Goal: Information Seeking & Learning: Learn about a topic

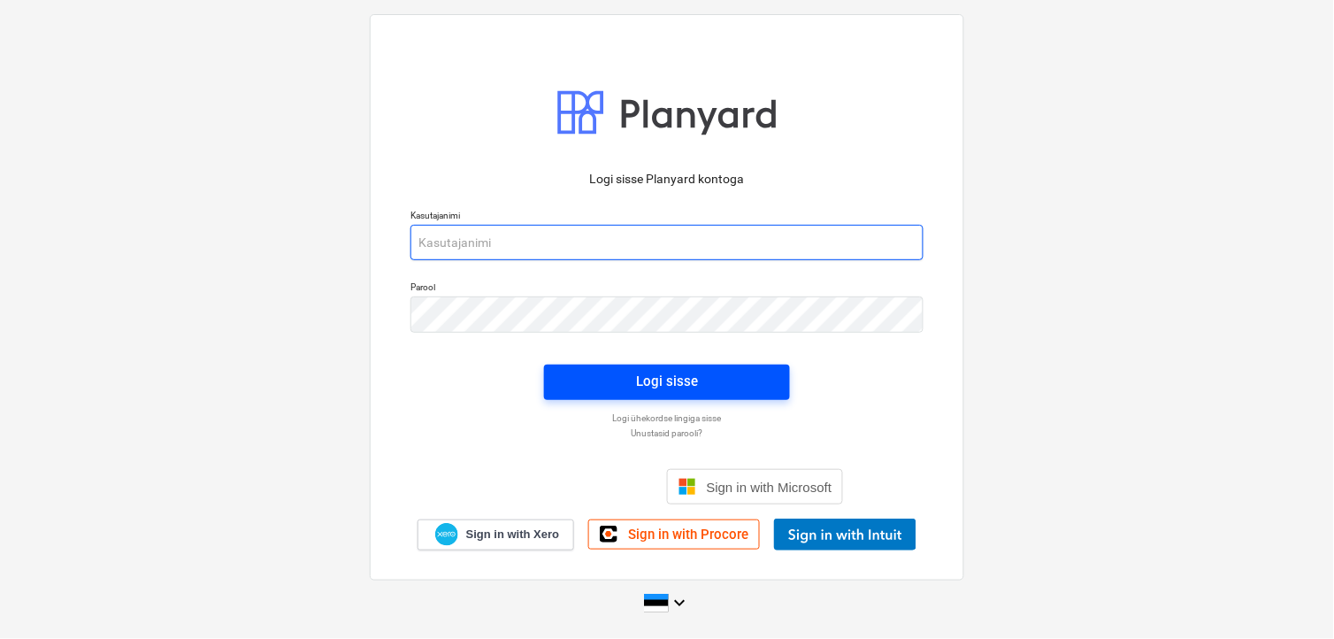
type input "[EMAIL_ADDRESS][DOMAIN_NAME]"
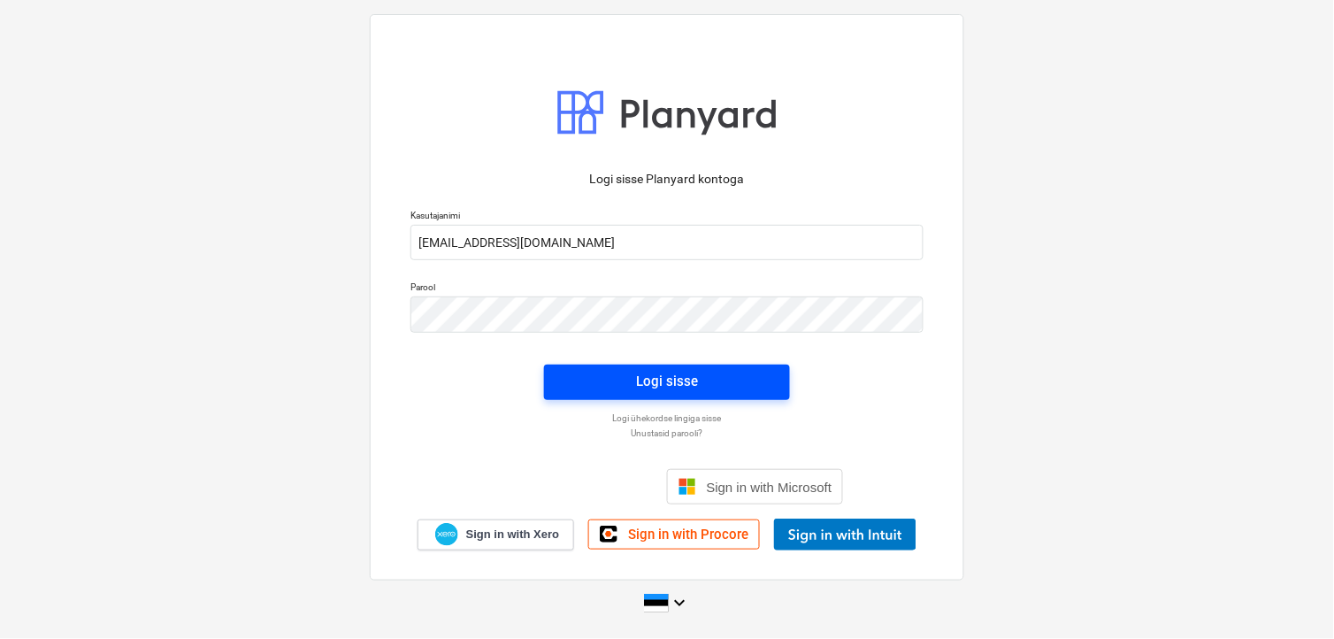
click at [664, 383] on div "Logi sisse" at bounding box center [667, 381] width 62 height 23
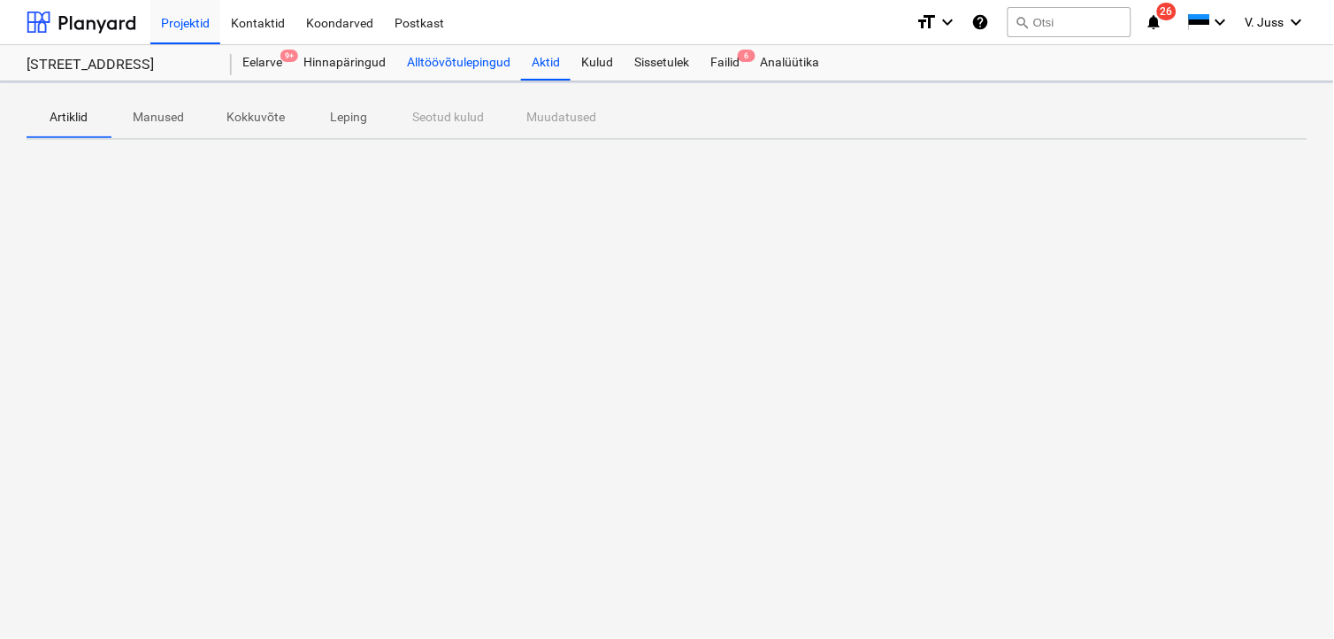
click at [473, 56] on div "Alltöövõtulepingud" at bounding box center [458, 62] width 125 height 35
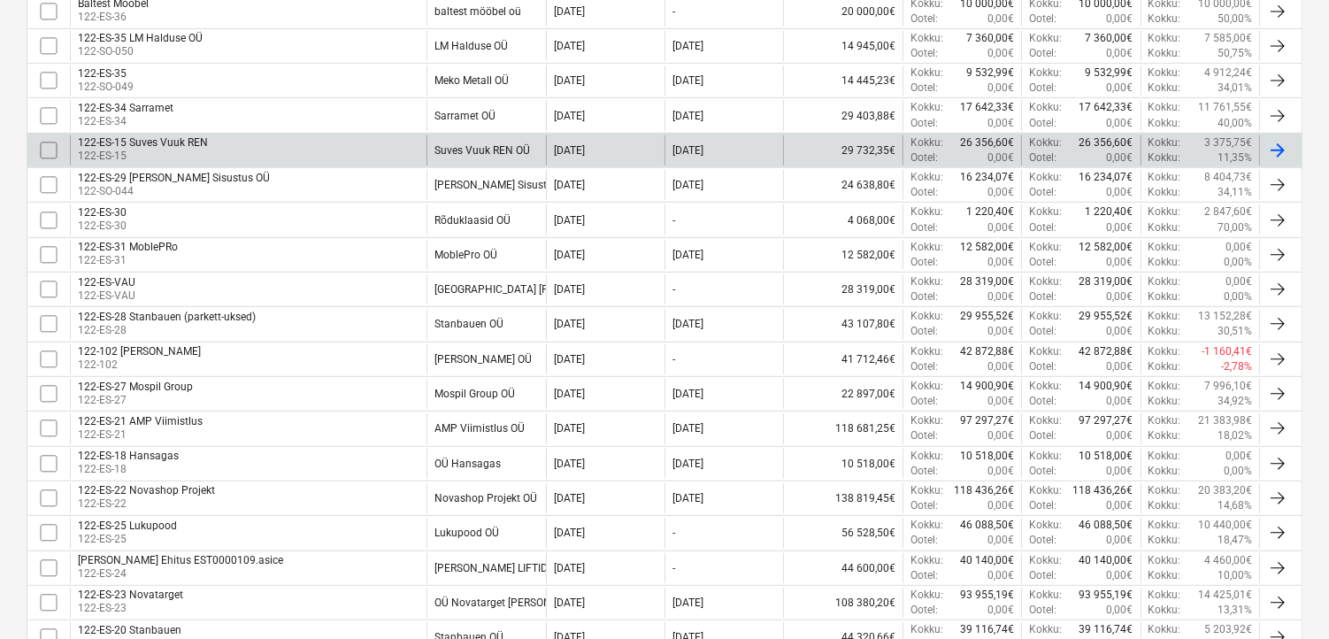
scroll to position [786, 0]
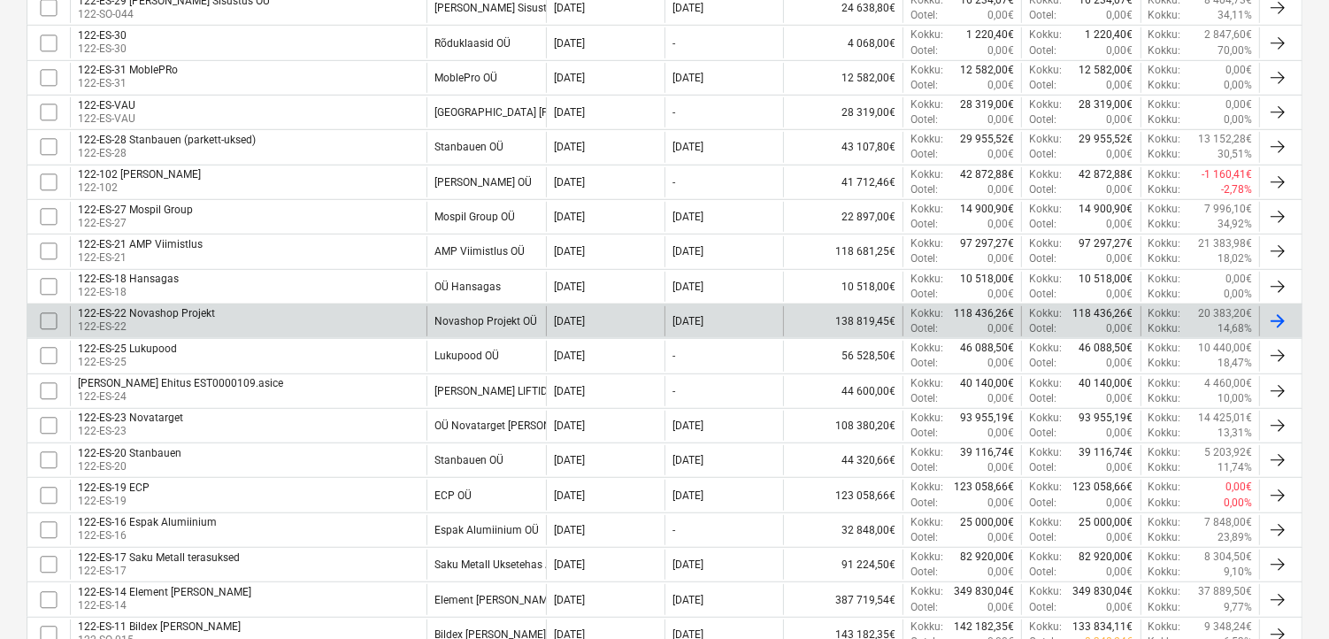
click at [180, 311] on div "122-ES-22 Novashop Projekt" at bounding box center [146, 313] width 137 height 12
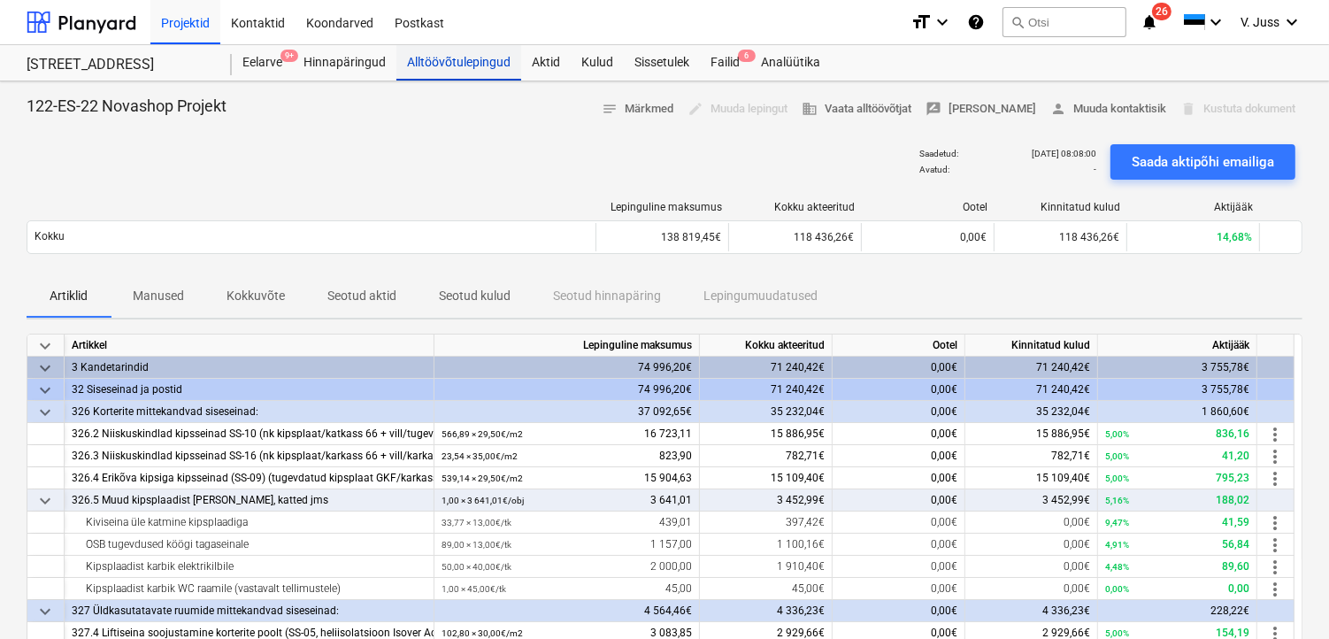
click at [433, 59] on div "Alltöövõtulepingud" at bounding box center [458, 62] width 125 height 35
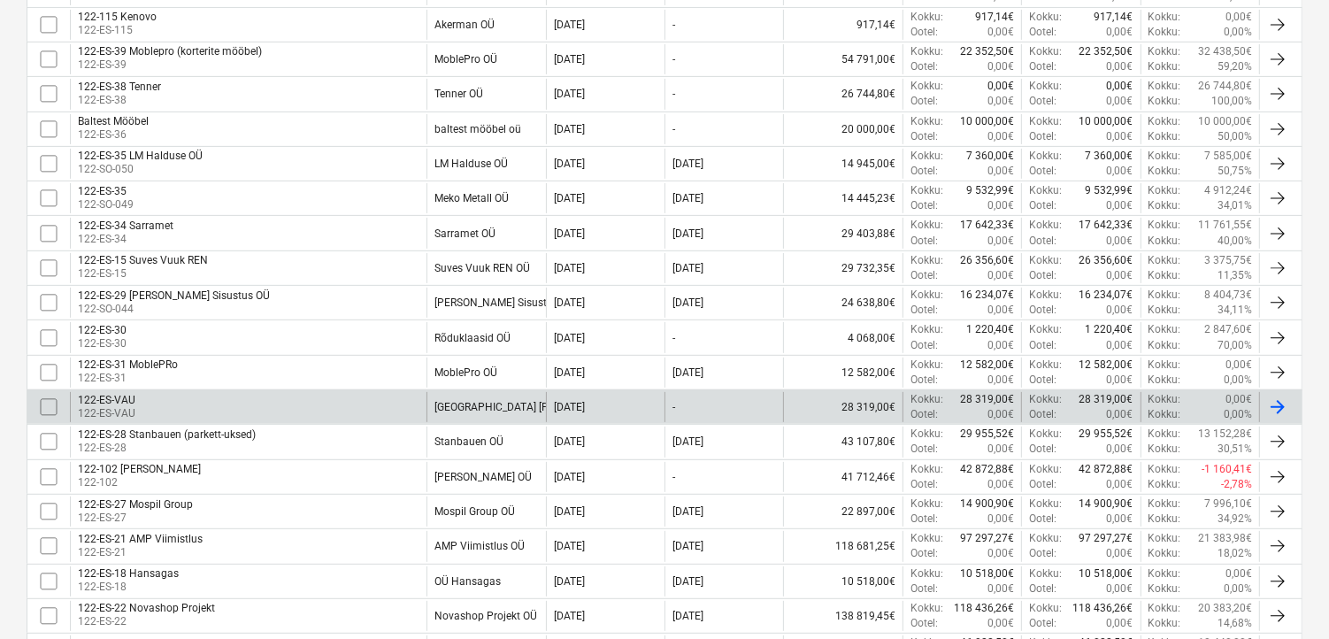
scroll to position [589, 0]
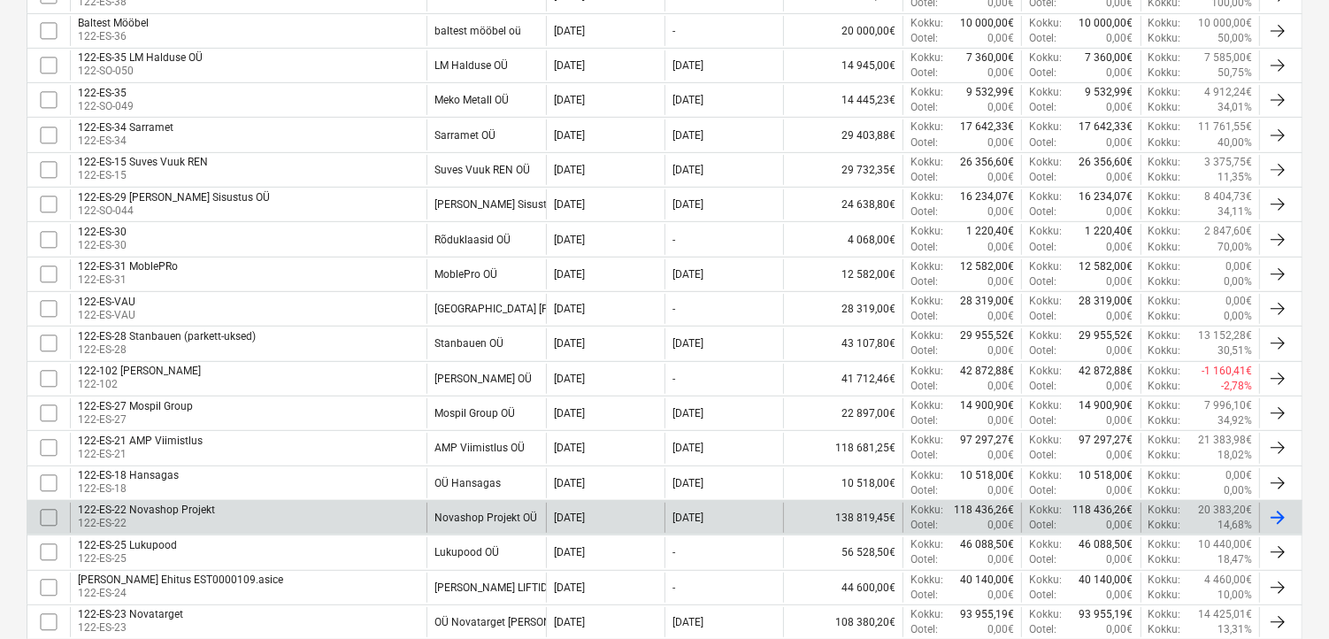
click at [181, 506] on div "122-ES-22 Novashop Projekt" at bounding box center [146, 509] width 137 height 12
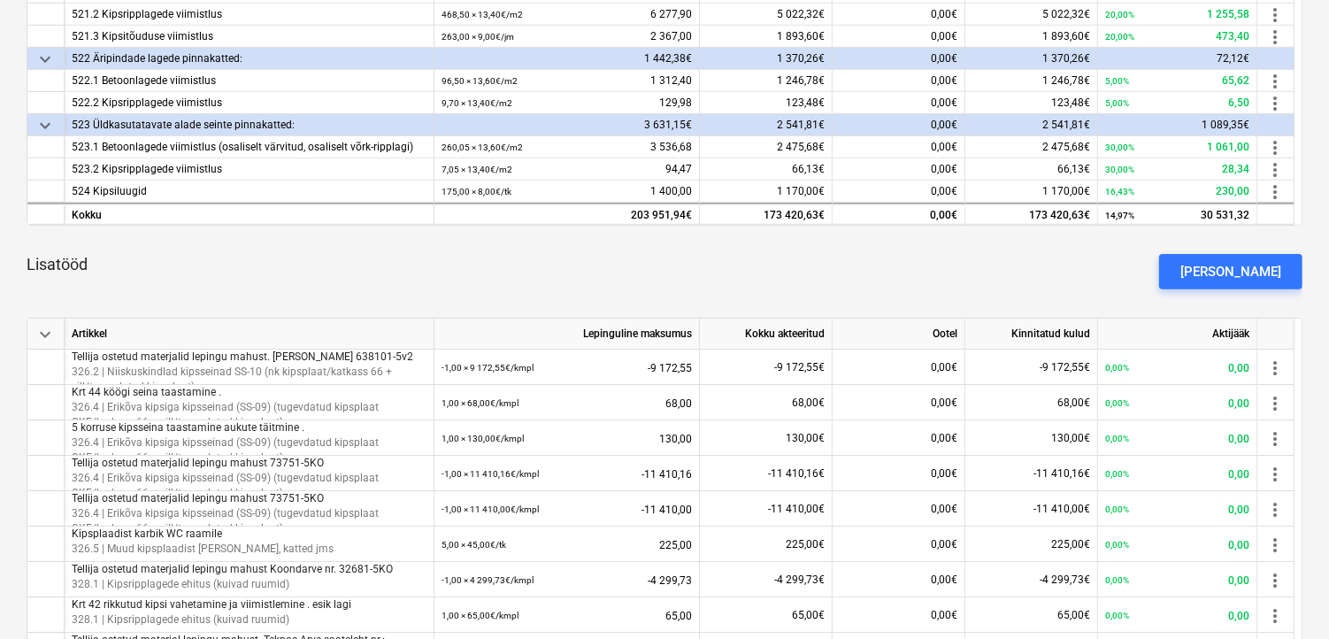
scroll to position [295, 0]
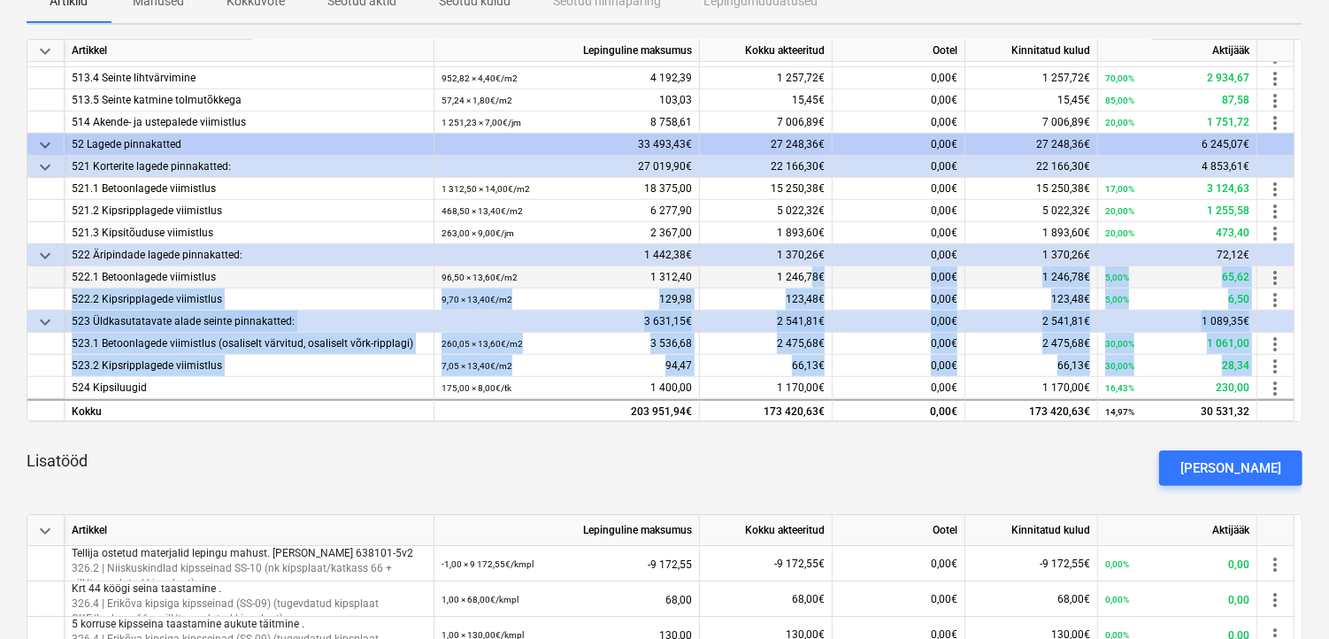
drag, startPoint x: 40, startPoint y: 385, endPoint x: 812, endPoint y: 279, distance: 779.5
click at [812, 279] on div "keyboard_arrow_down Artikkel Lepinguline maksumus Kokku akteeritud Ootel Kinnit…" at bounding box center [665, 230] width 1276 height 383
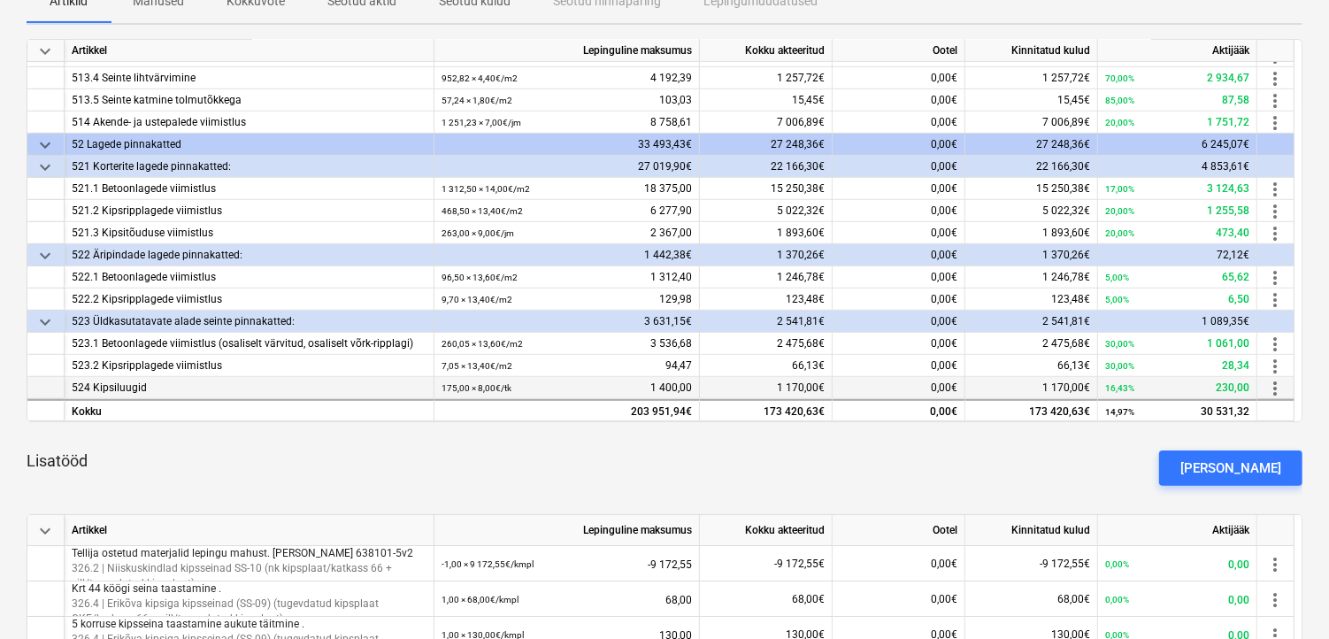
click at [850, 385] on div "0,00€" at bounding box center [898, 388] width 133 height 22
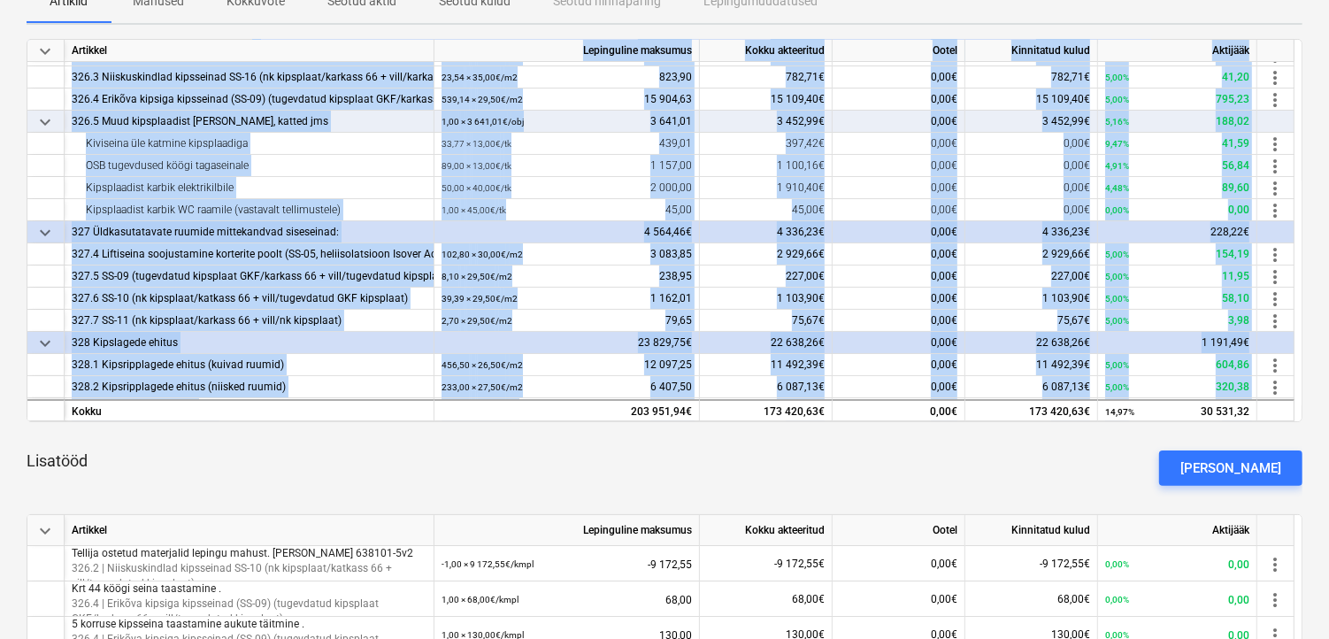
scroll to position [0, 0]
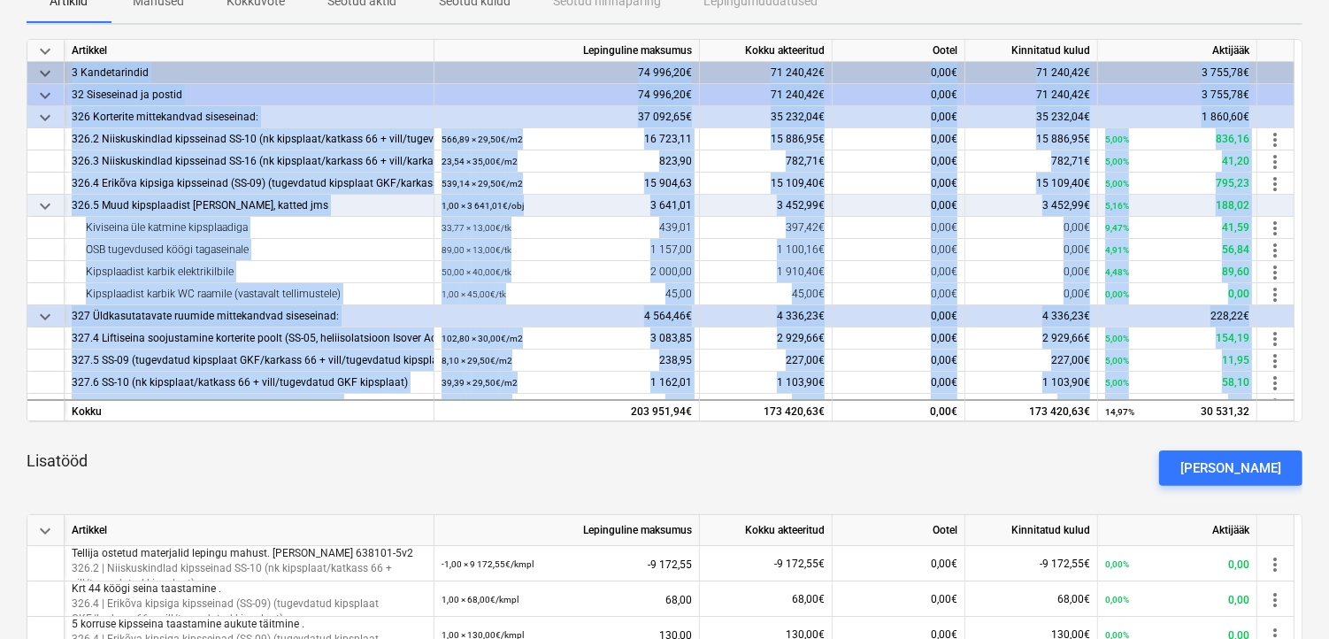
drag, startPoint x: 825, startPoint y: 386, endPoint x: 66, endPoint y: 63, distance: 824.8
copy div "7 Loremipsumdol 43 642,15€ 86 304,20€ 6,11€ 67 348,16€ 5 694,03€ sitametc_adipi…"
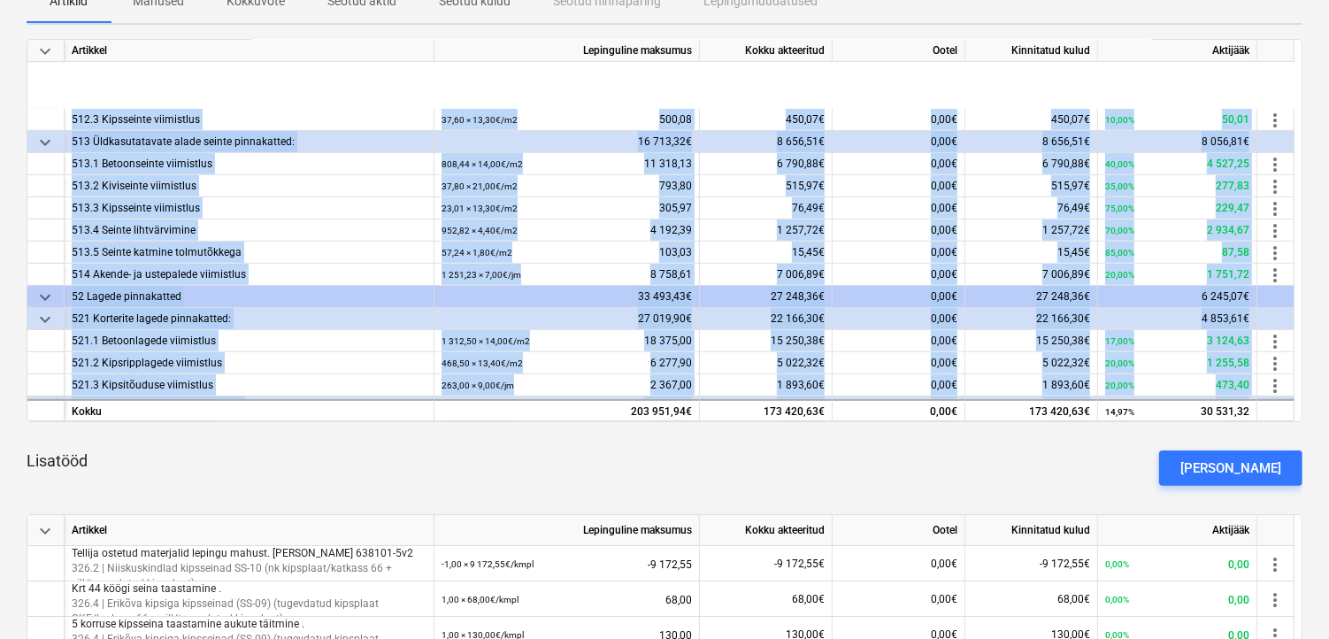
scroll to position [835, 0]
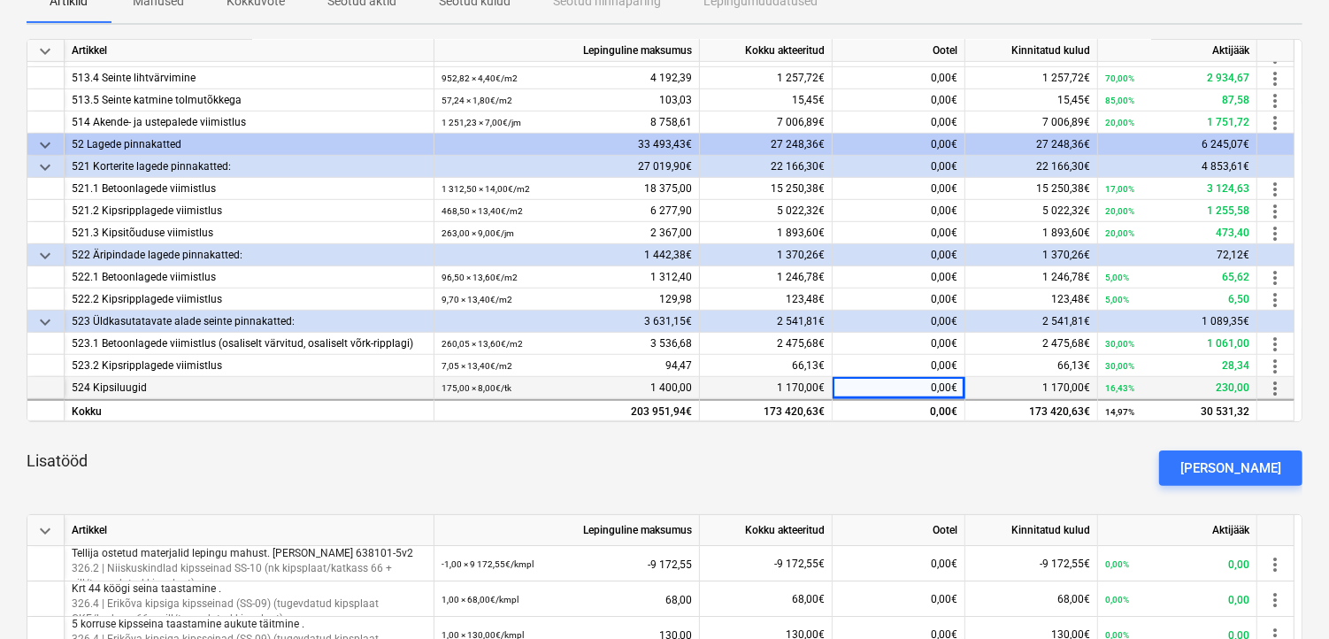
click at [341, 436] on div "Lisatööd [PERSON_NAME]" at bounding box center [665, 468] width 1276 height 64
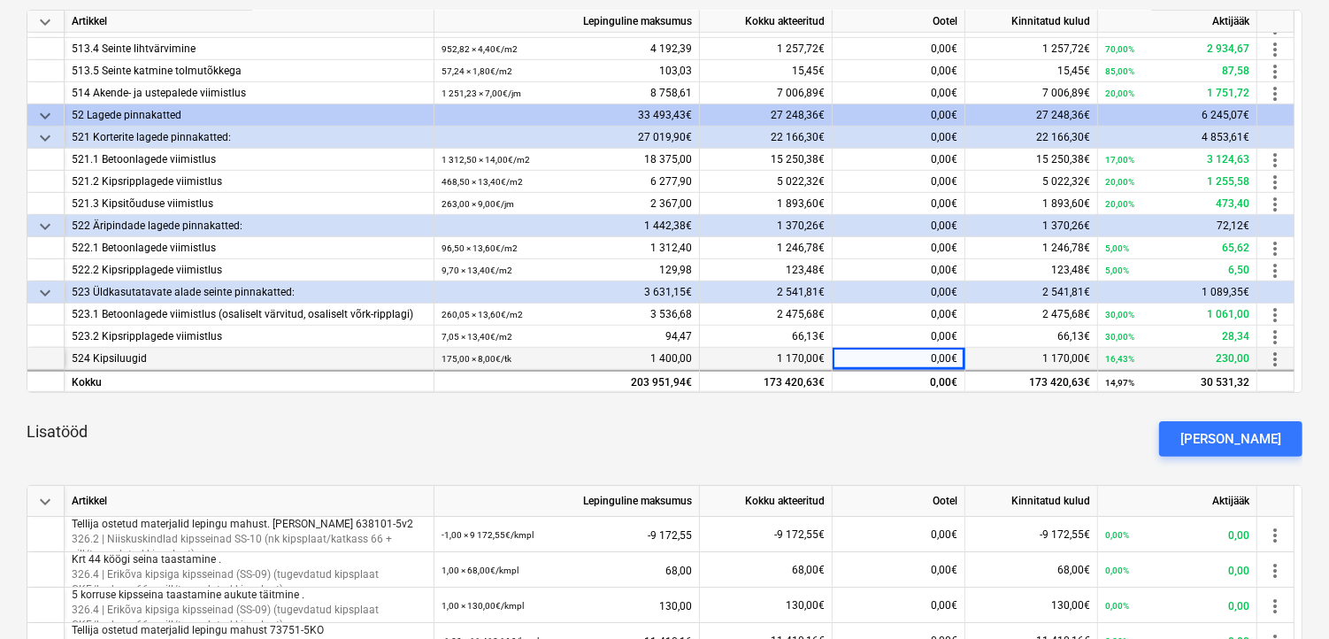
scroll to position [295, 0]
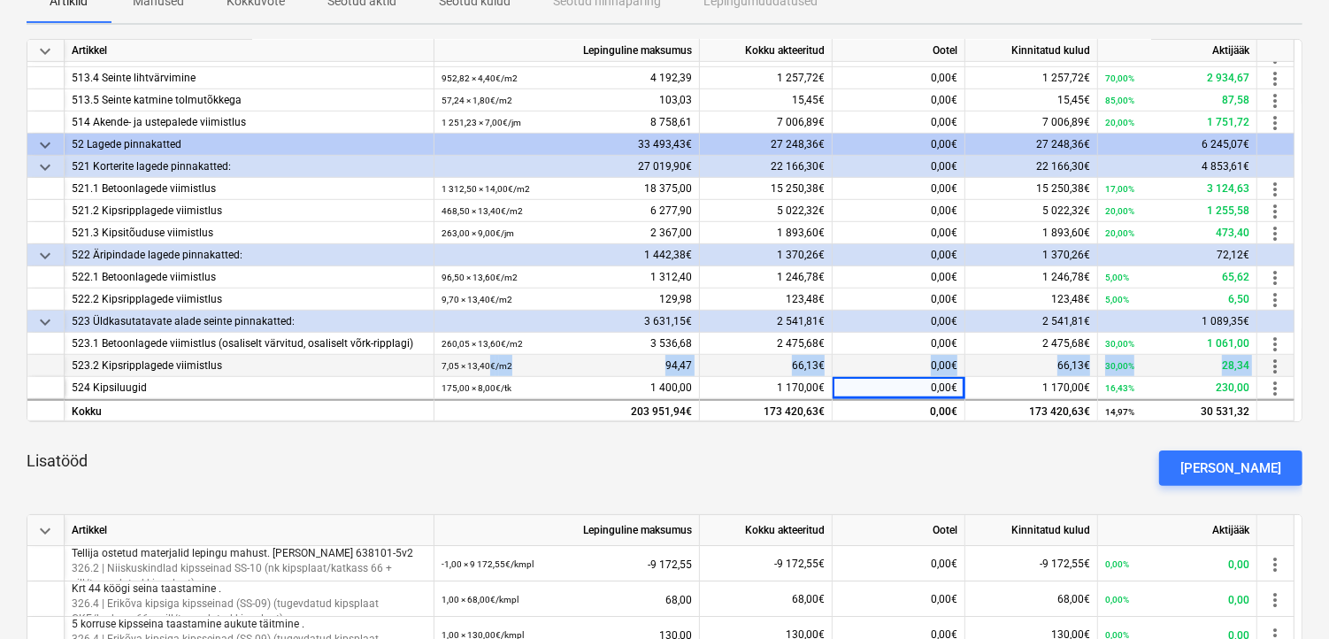
drag, startPoint x: 46, startPoint y: 382, endPoint x: 490, endPoint y: 374, distance: 444.1
click at [490, 374] on div "keyboard_arrow_down Artikkel Lepinguline maksumus Kokku akteeritud Ootel Kinnit…" at bounding box center [665, 230] width 1276 height 383
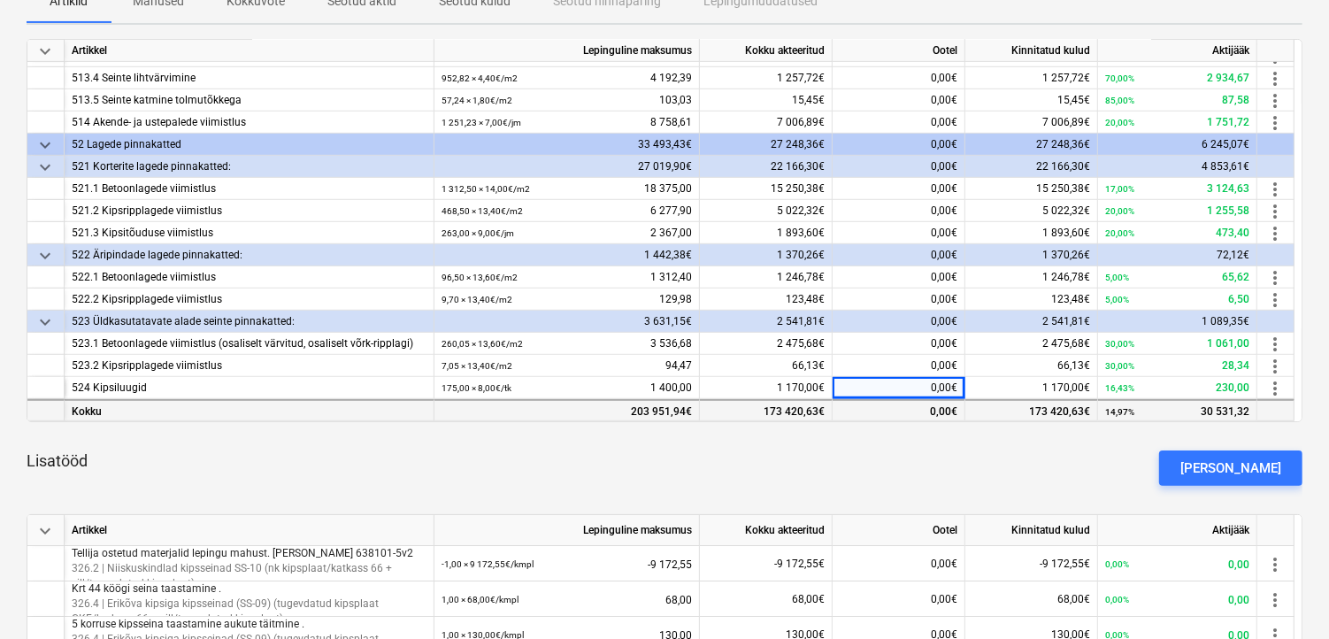
drag, startPoint x: 490, startPoint y: 374, endPoint x: 482, endPoint y: 403, distance: 30.3
click at [482, 403] on div "203 951,94€" at bounding box center [566, 410] width 265 height 22
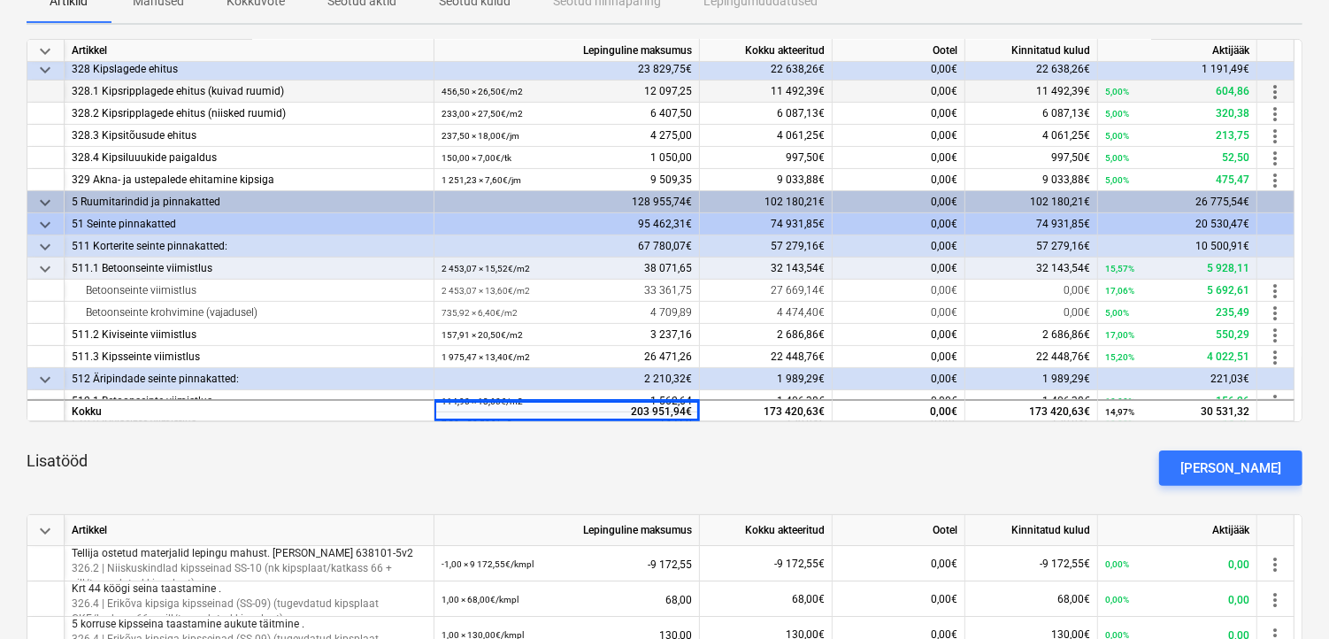
scroll to position [332, 0]
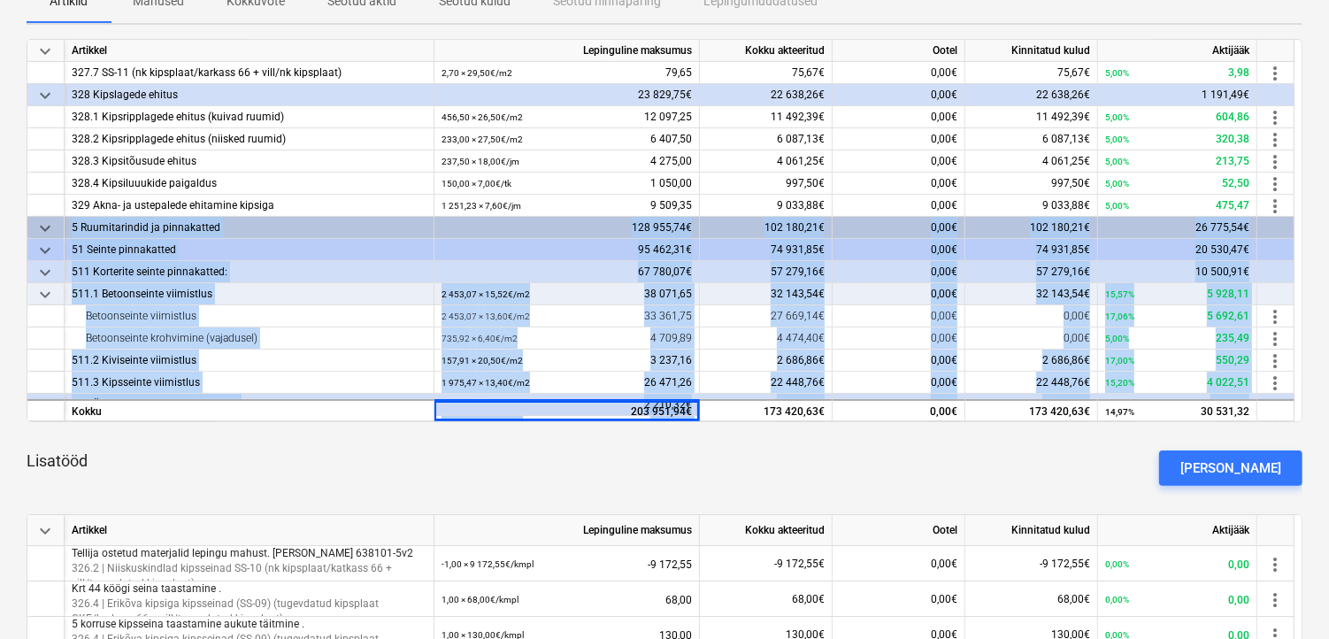
drag, startPoint x: 513, startPoint y: 385, endPoint x: 68, endPoint y: 223, distance: 473.5
drag, startPoint x: 68, startPoint y: 223, endPoint x: 111, endPoint y: 251, distance: 51.8
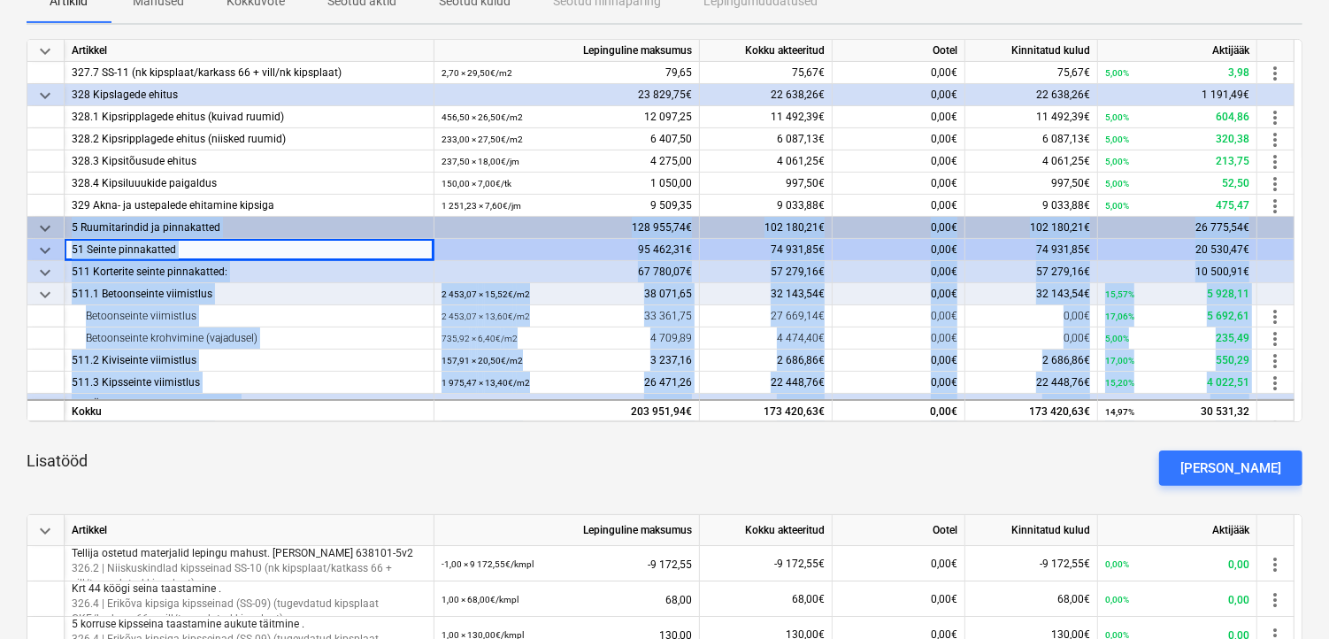
copy div "9 Loremipsumdol si ametconsect 082 047,44€ 659 323,10€ 4,68€ 132 335,59€ 38 104…"
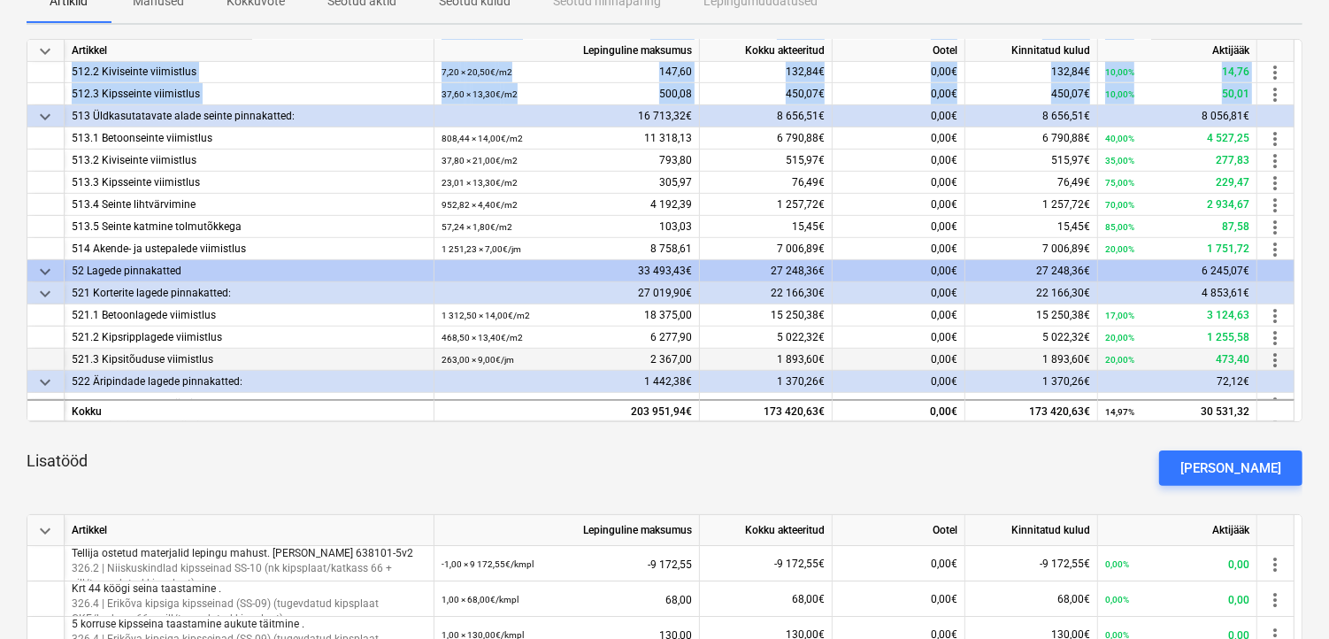
scroll to position [626, 0]
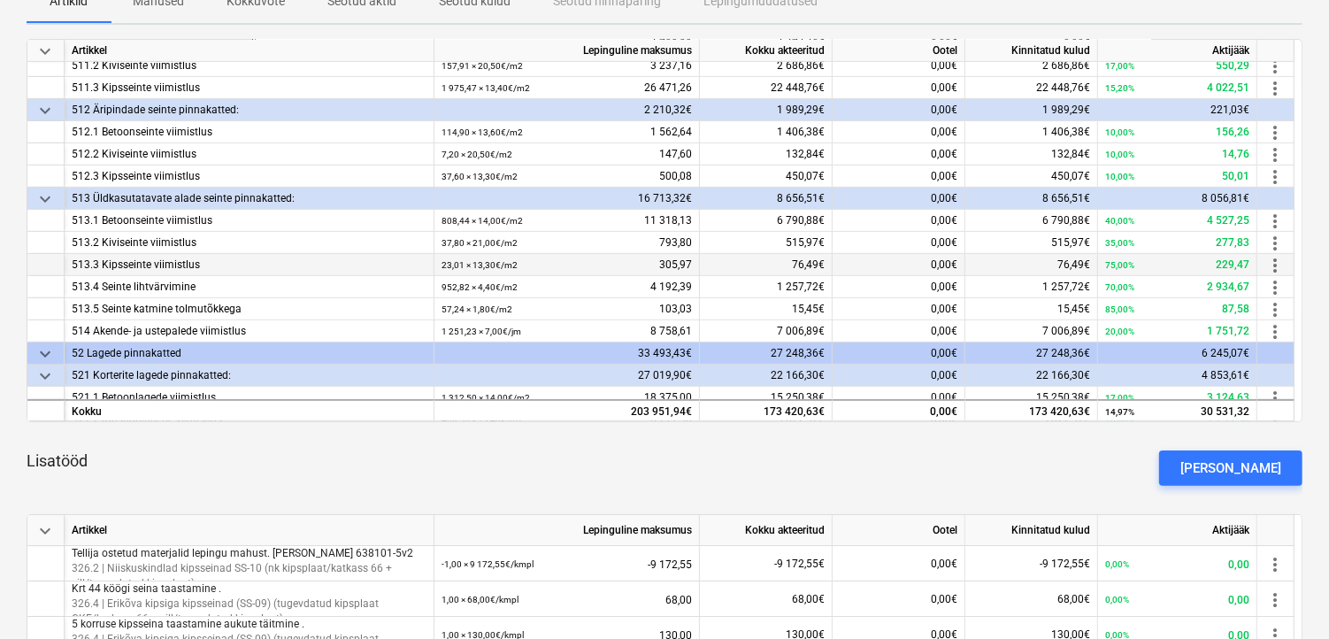
click at [377, 272] on div "513.3 Kipsseinte viimistlus" at bounding box center [249, 265] width 355 height 22
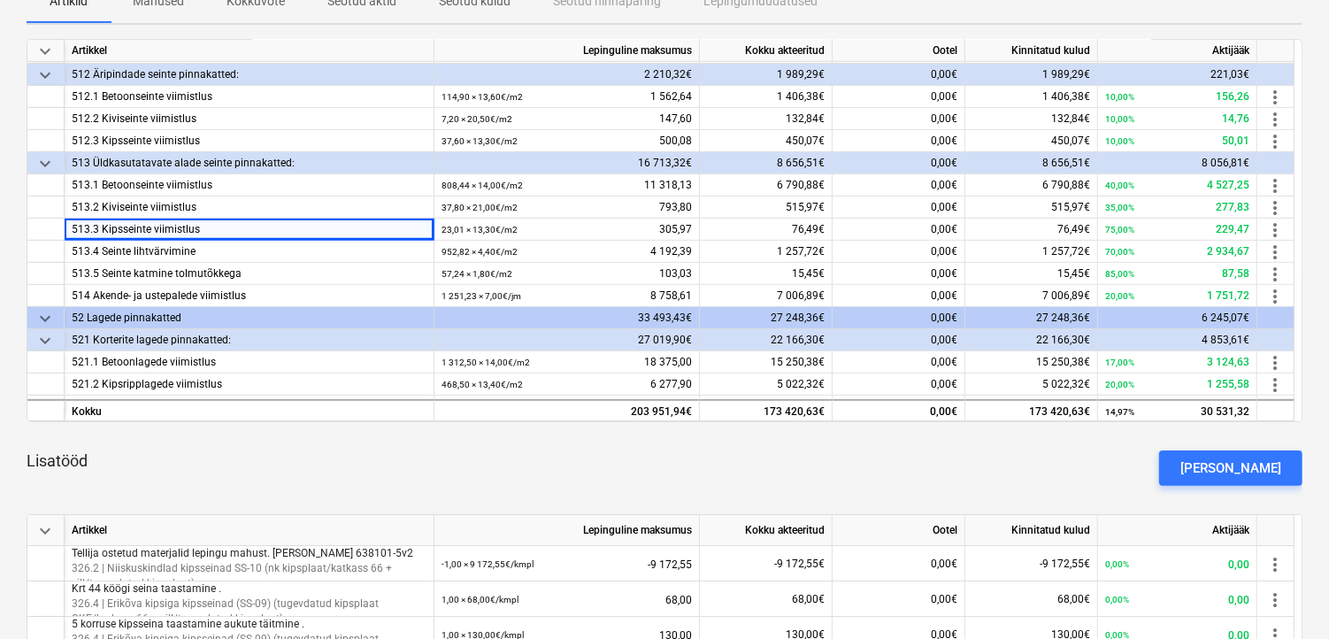
scroll to position [586, 0]
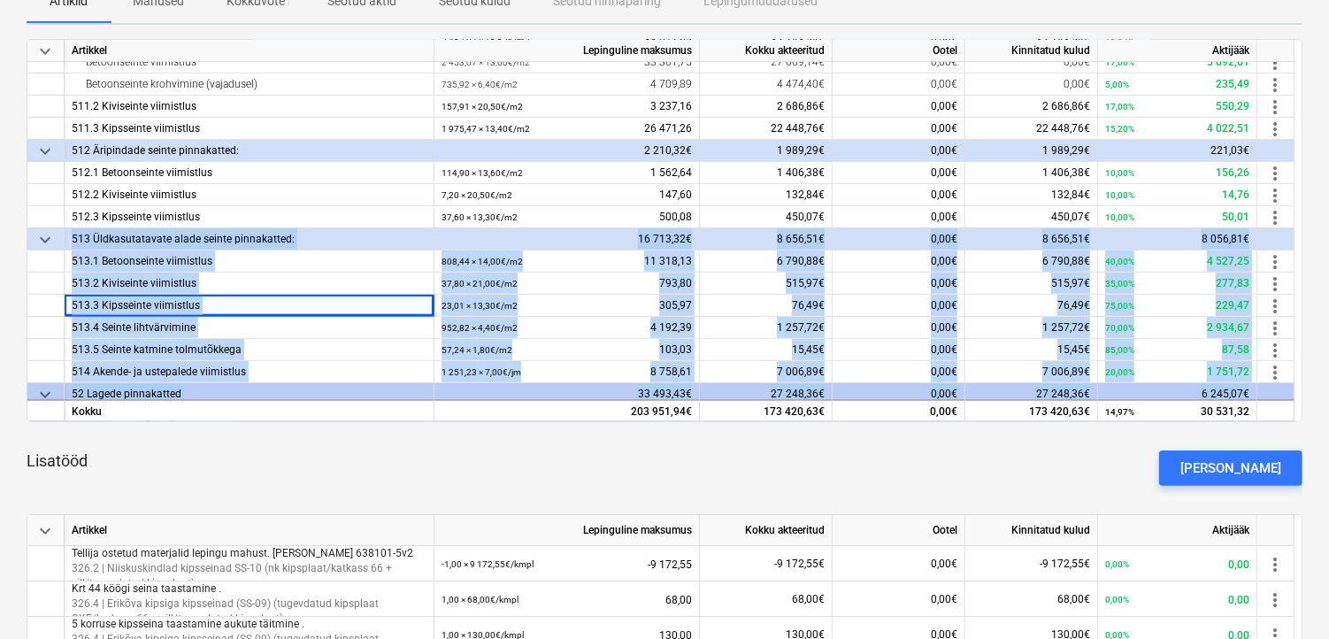
drag, startPoint x: 571, startPoint y: 385, endPoint x: 73, endPoint y: 237, distance: 520.3
copy div "007 Loremipsumdolor sitam consec adipiscinge: 59 619,03€ 0 122,93€ 2,18€ 4 489,…"
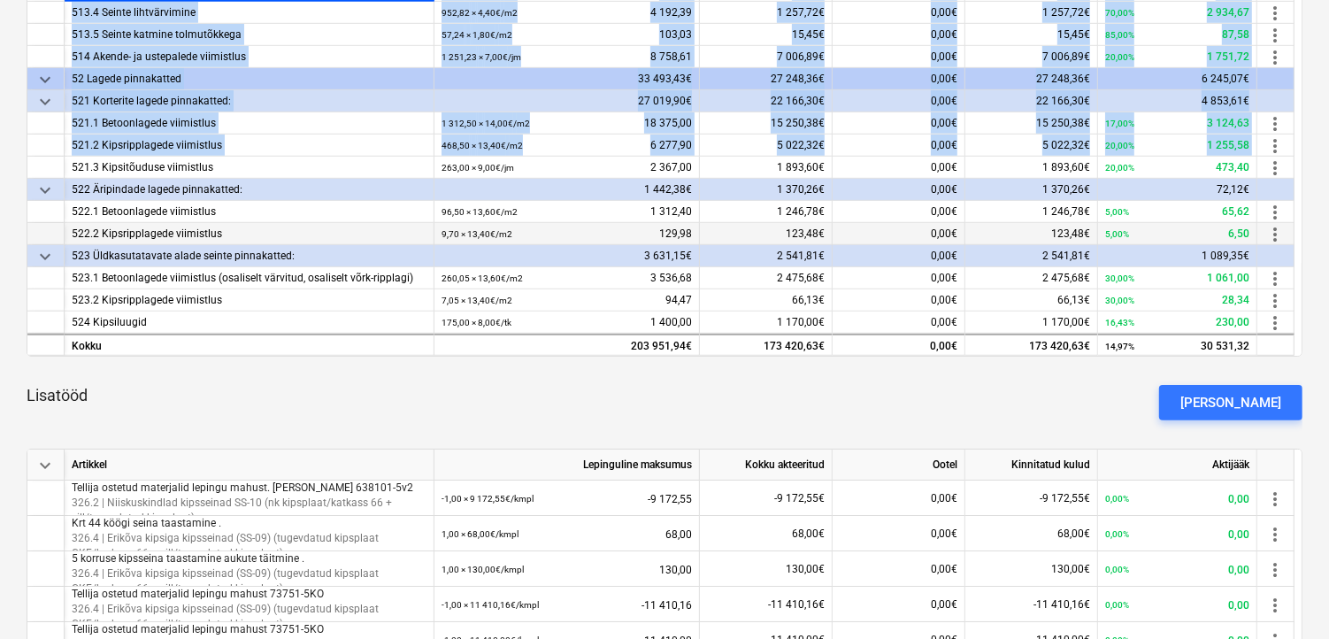
scroll to position [393, 0]
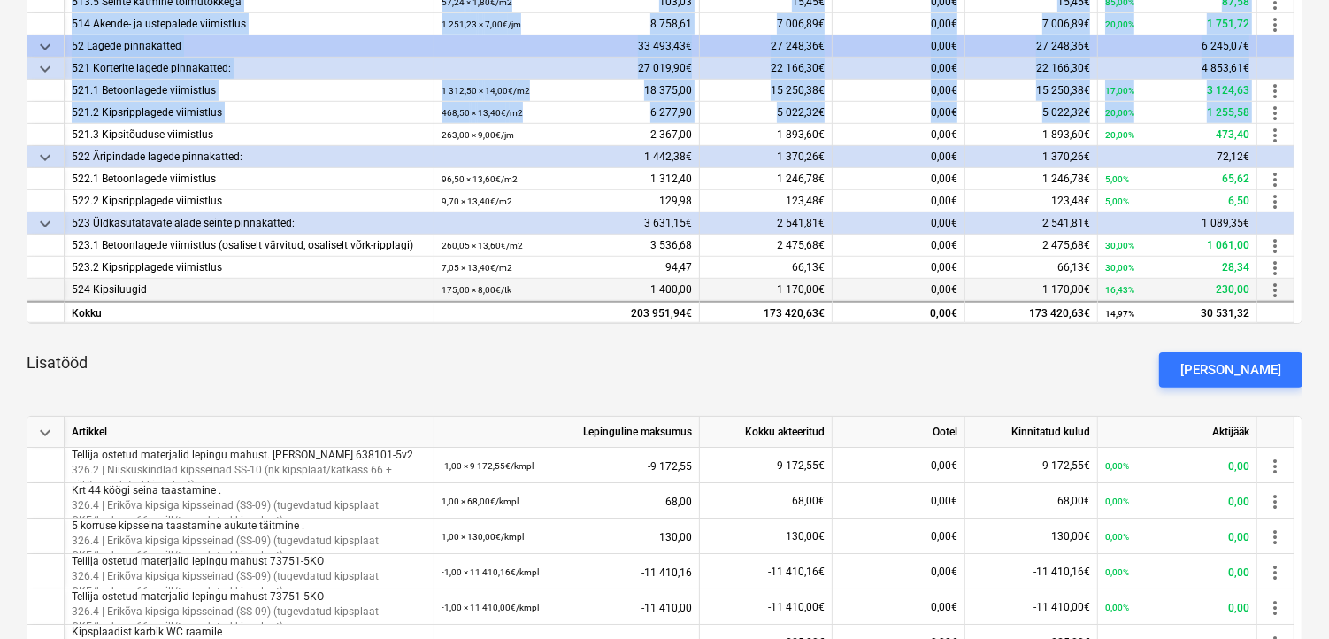
click at [566, 286] on div "175,00 × 8,00€ / tk 1 400,00" at bounding box center [566, 290] width 250 height 22
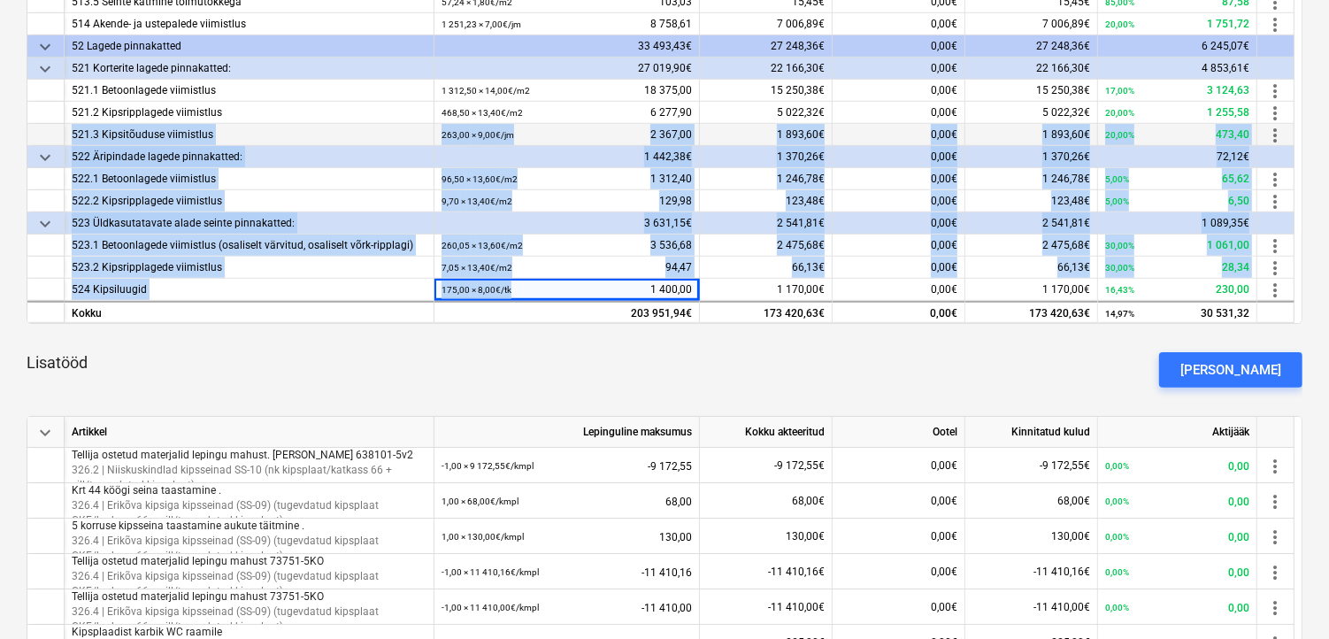
drag, startPoint x: 569, startPoint y: 286, endPoint x: 65, endPoint y: 126, distance: 528.2
click at [65, 126] on div "keyboard_arrow_down Artikkel Lepinguline maksumus Kokku akteeritud Ootel Kinnit…" at bounding box center [665, 132] width 1276 height 383
copy div "521.3 Kipsitõuduse viimistlus 263,00 × 9,00€ / jm 2 367,00 1 893,60€ 0,00€ 1 89…"
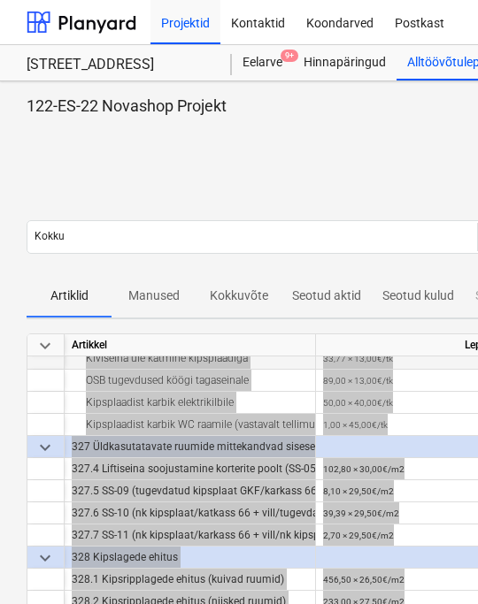
scroll to position [196, 0]
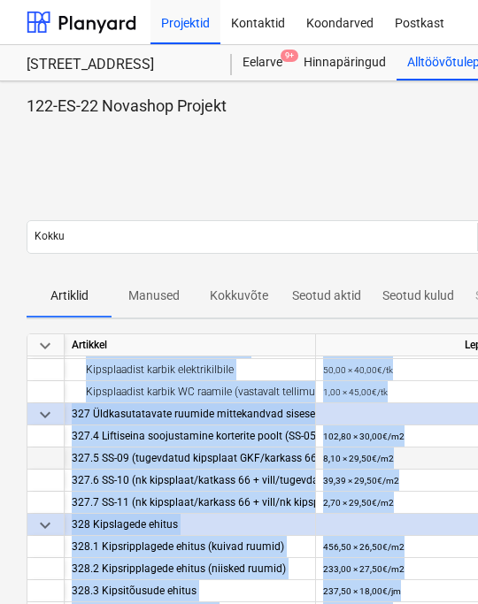
click at [333, 451] on div "8,10 × 29,50€ / m2" at bounding box center [358, 459] width 71 height 22
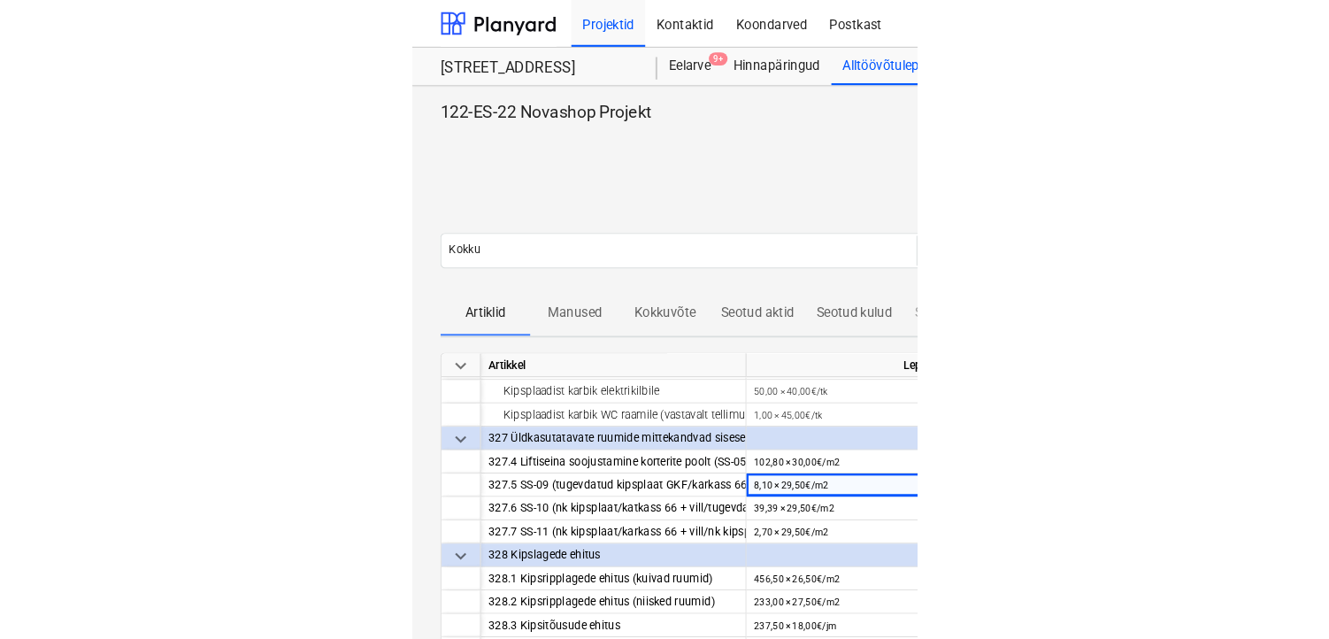
scroll to position [295, 0]
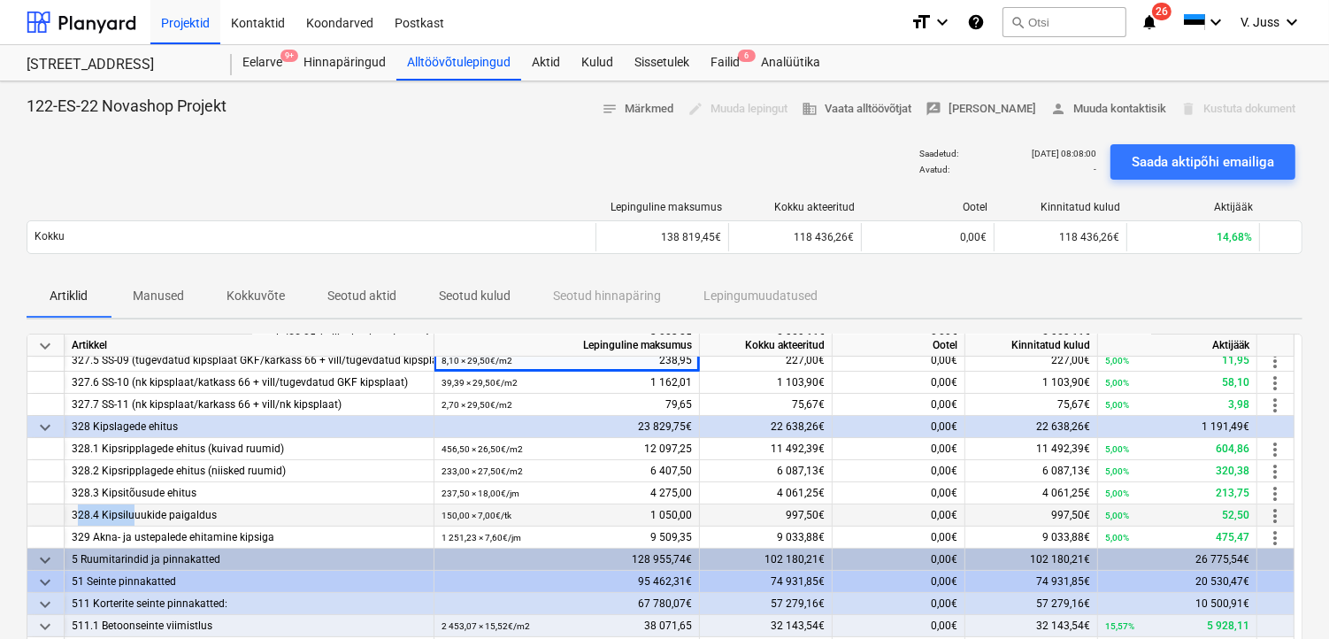
drag, startPoint x: 80, startPoint y: 509, endPoint x: 133, endPoint y: 520, distance: 54.3
click at [134, 520] on div "328.4 Kipsiluuukide paigaldus" at bounding box center [249, 515] width 355 height 22
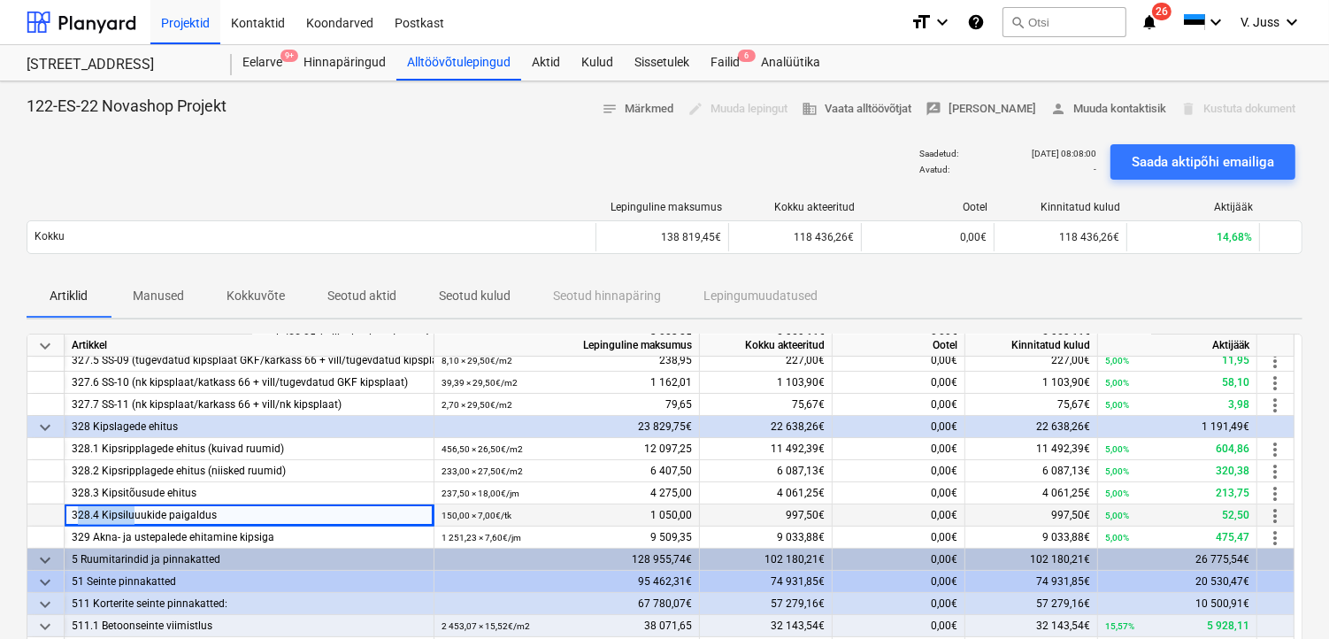
drag, startPoint x: 133, startPoint y: 520, endPoint x: 68, endPoint y: 510, distance: 65.3
click at [68, 510] on div "328.4 Kipsiluuukide paigaldus" at bounding box center [250, 515] width 370 height 22
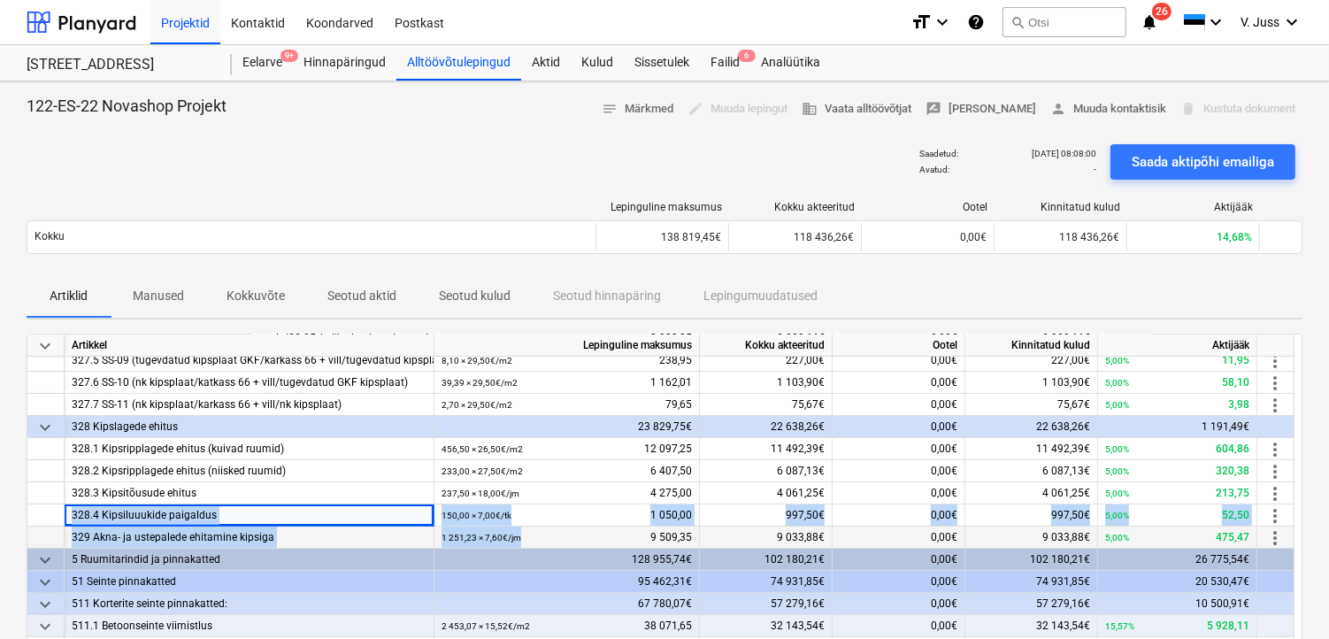
drag, startPoint x: 69, startPoint y: 510, endPoint x: 594, endPoint y: 528, distance: 524.9
click at [594, 528] on div "keyboard_arrow_down Artikkel Lepinguline maksumus Kokku akteeritud Ootel Kinnit…" at bounding box center [665, 524] width 1276 height 383
drag, startPoint x: 594, startPoint y: 528, endPoint x: 485, endPoint y: 535, distance: 109.0
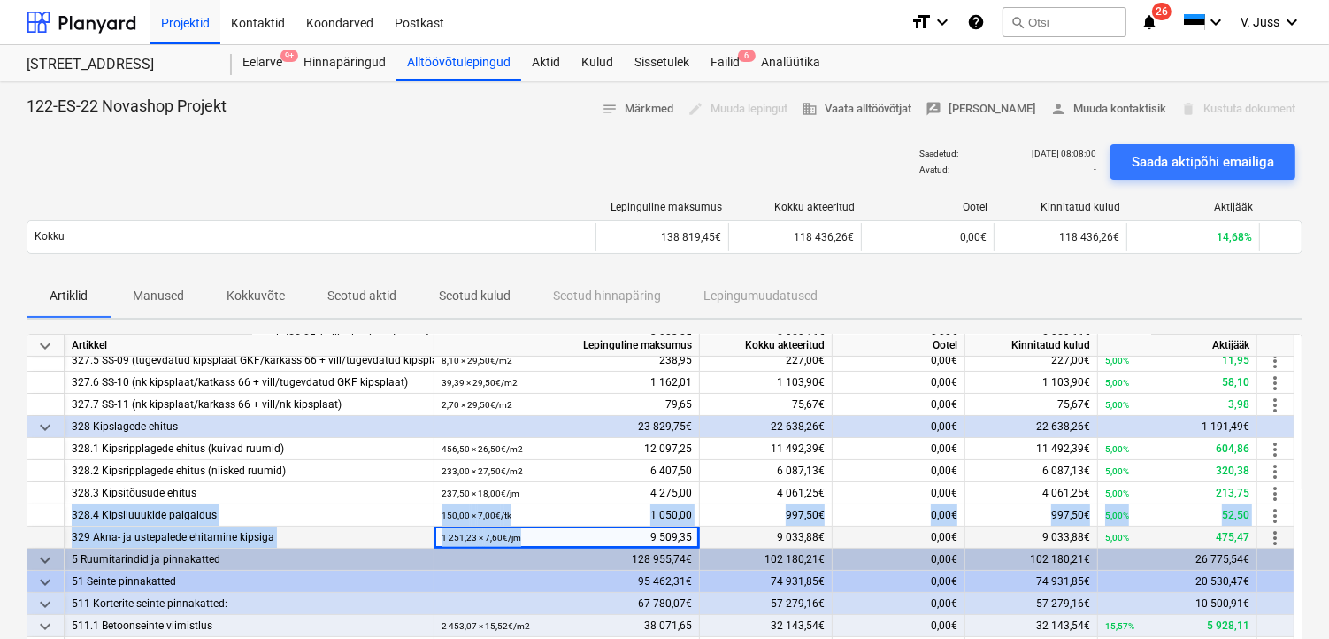
copy div "328.4 Kipsiluuukide paigaldus 150,00 × 7,00€ / tk 1 050,00 997,50€ 0,00€ 997,50…"
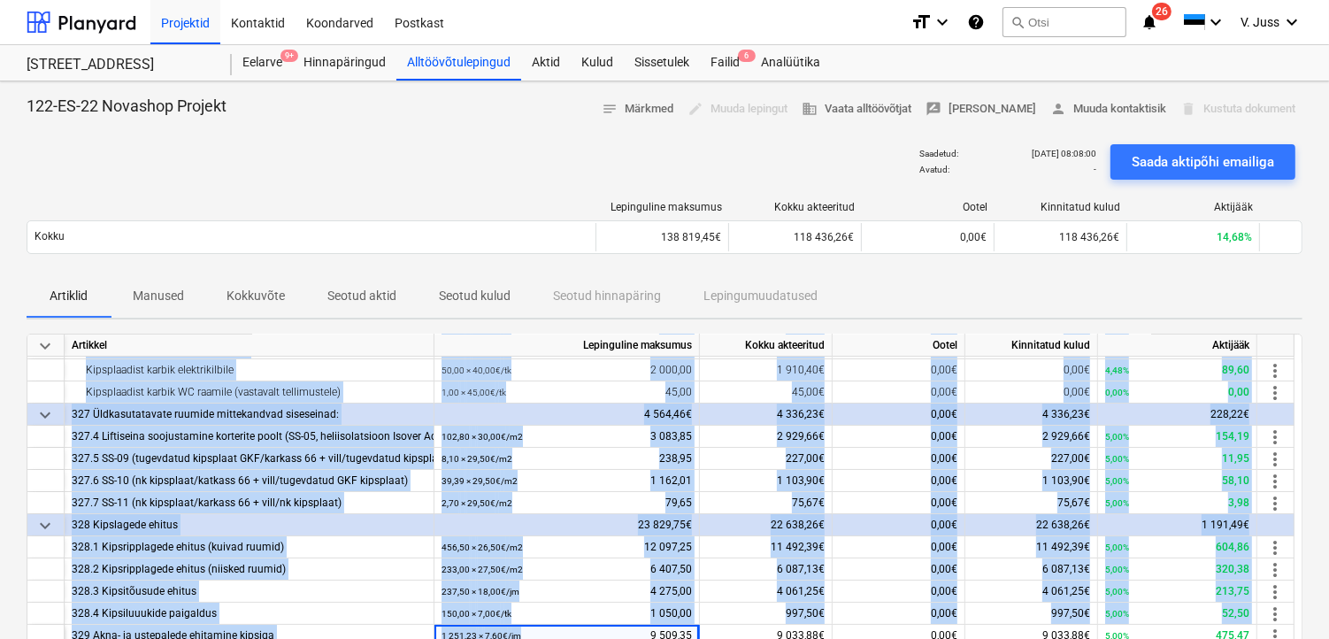
scroll to position [245, 0]
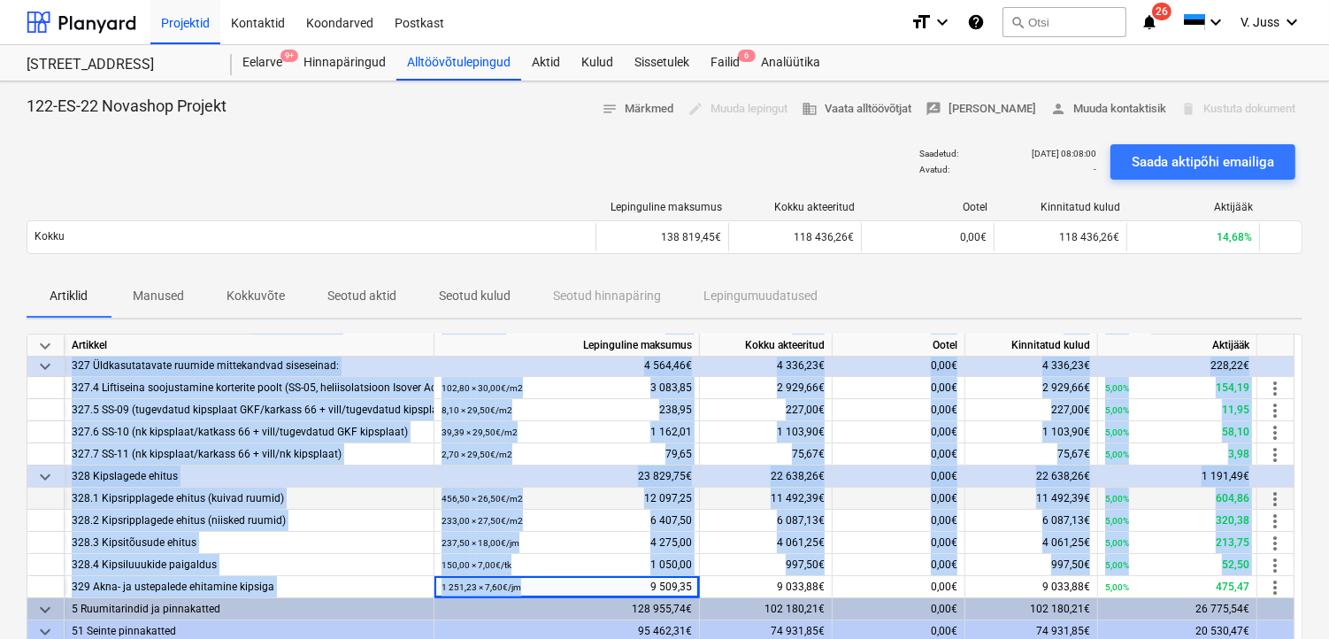
click at [339, 497] on div "328.1 Kipsripplagede ehitus (kuivad ruumid)" at bounding box center [249, 498] width 355 height 22
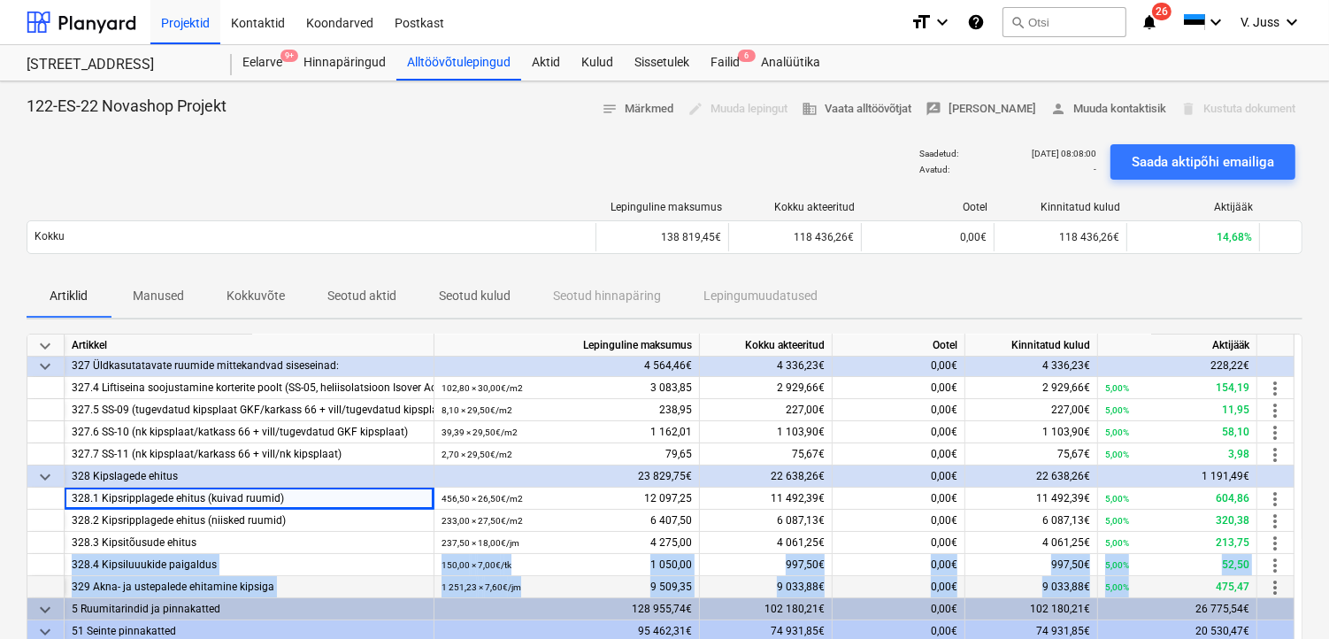
drag, startPoint x: 73, startPoint y: 559, endPoint x: 1148, endPoint y: 582, distance: 1075.9
click at [1148, 582] on div "keyboard_arrow_down Artikkel Lepinguline maksumus Kokku akteeritud Ootel Kinnit…" at bounding box center [665, 524] width 1276 height 383
copy div "328.4 Kipsiluuukide paigaldus 150,00 × 7,00€ / tk 1 050,00 997,50€ 0,00€ 997,50…"
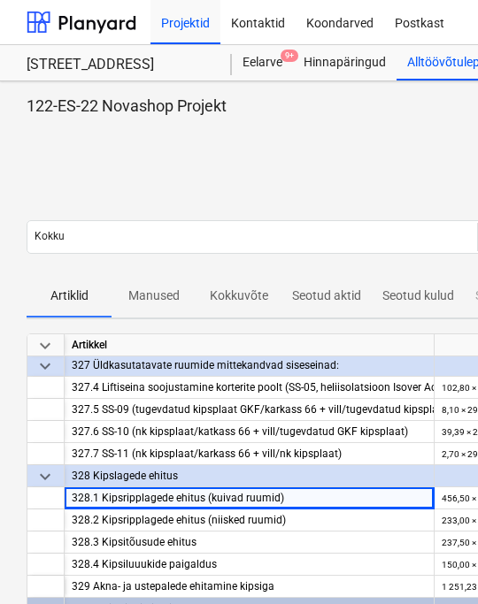
click at [178, 471] on div "328 Kipslagede ehitus" at bounding box center [249, 476] width 355 height 22
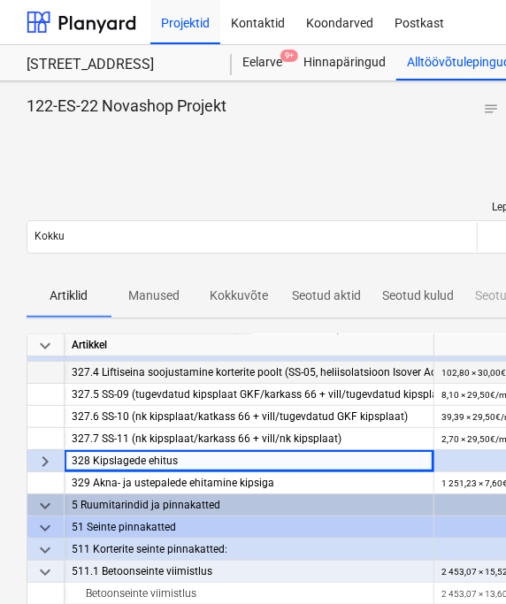
scroll to position [295, 0]
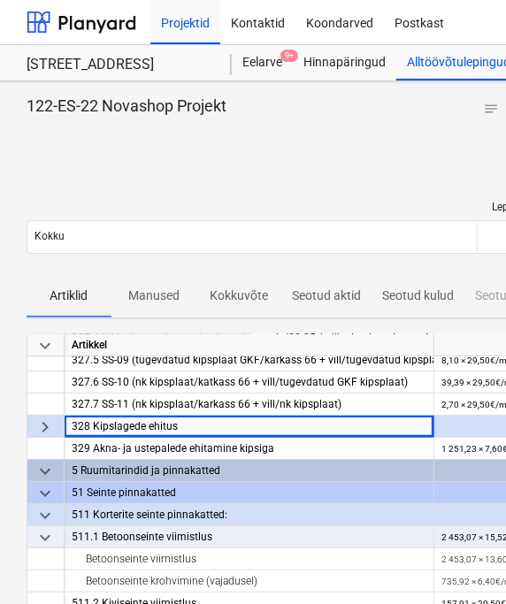
click at [47, 466] on span "keyboard_arrow_down" at bounding box center [44, 471] width 21 height 21
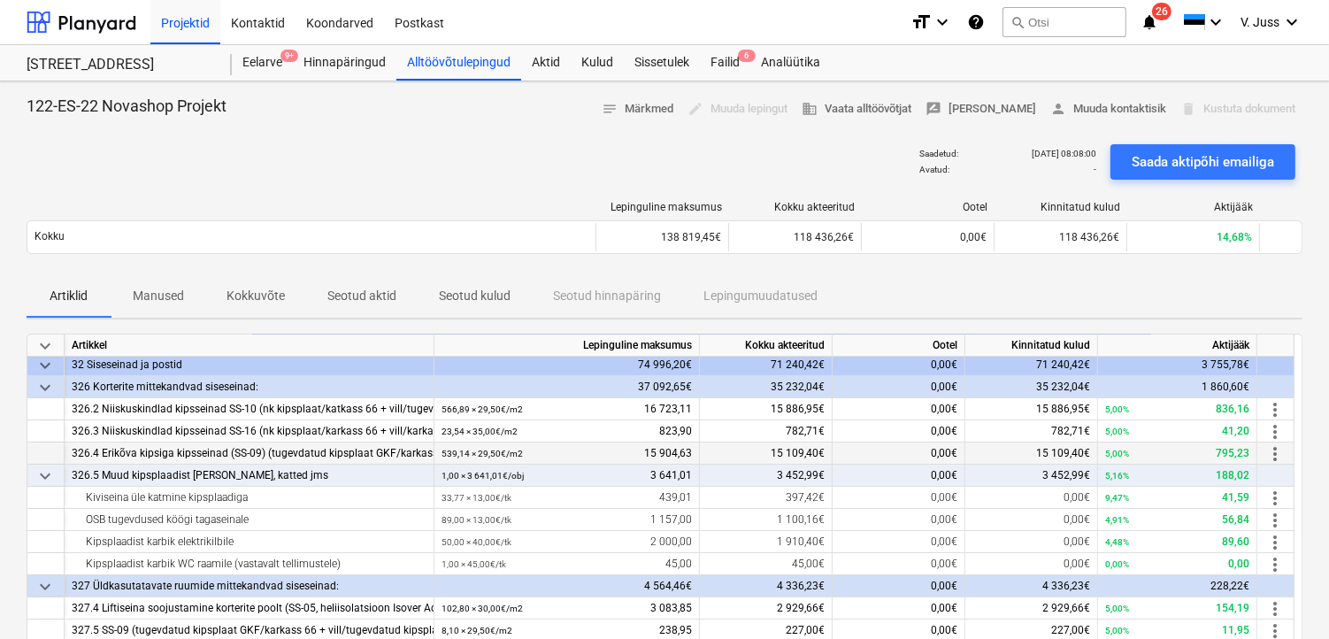
scroll to position [0, 0]
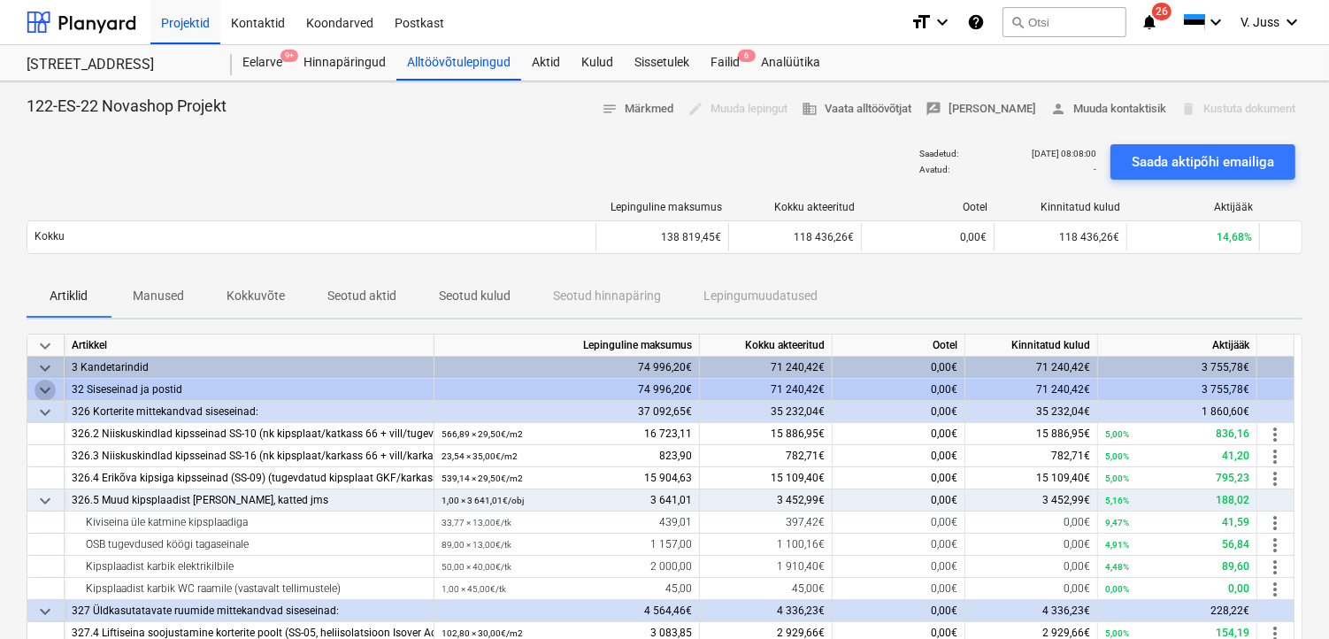
click at [47, 387] on span "keyboard_arrow_down" at bounding box center [44, 389] width 21 height 21
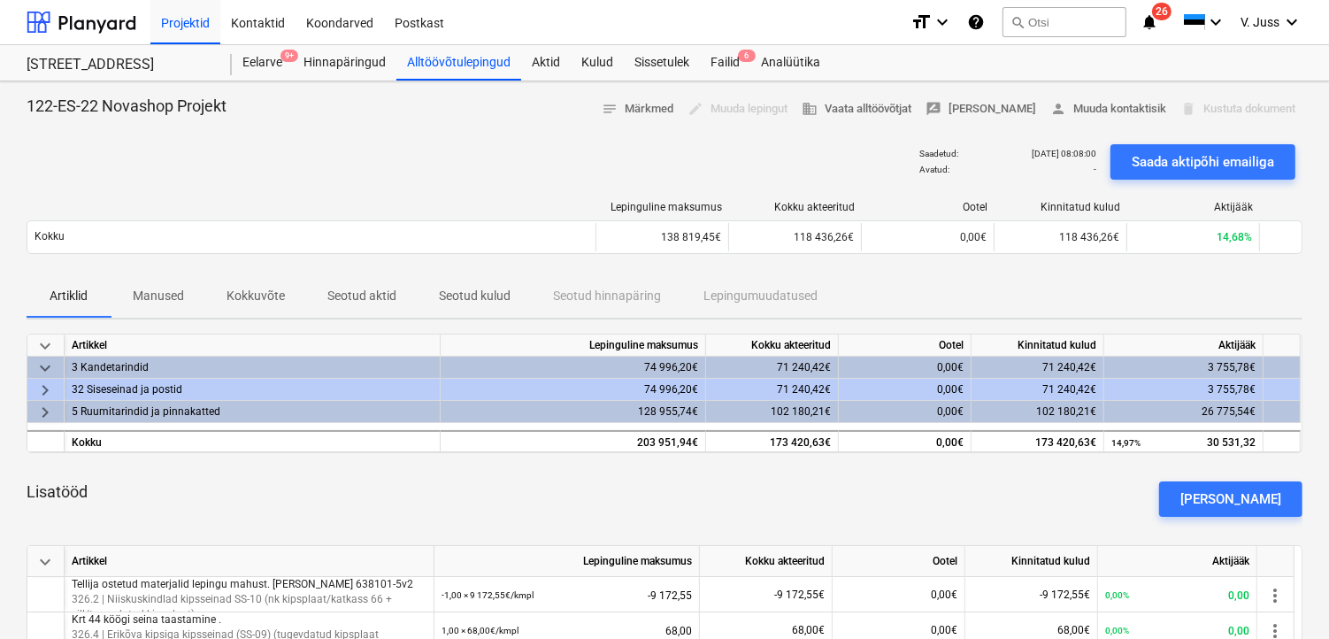
click at [42, 387] on span "keyboard_arrow_right" at bounding box center [44, 389] width 21 height 21
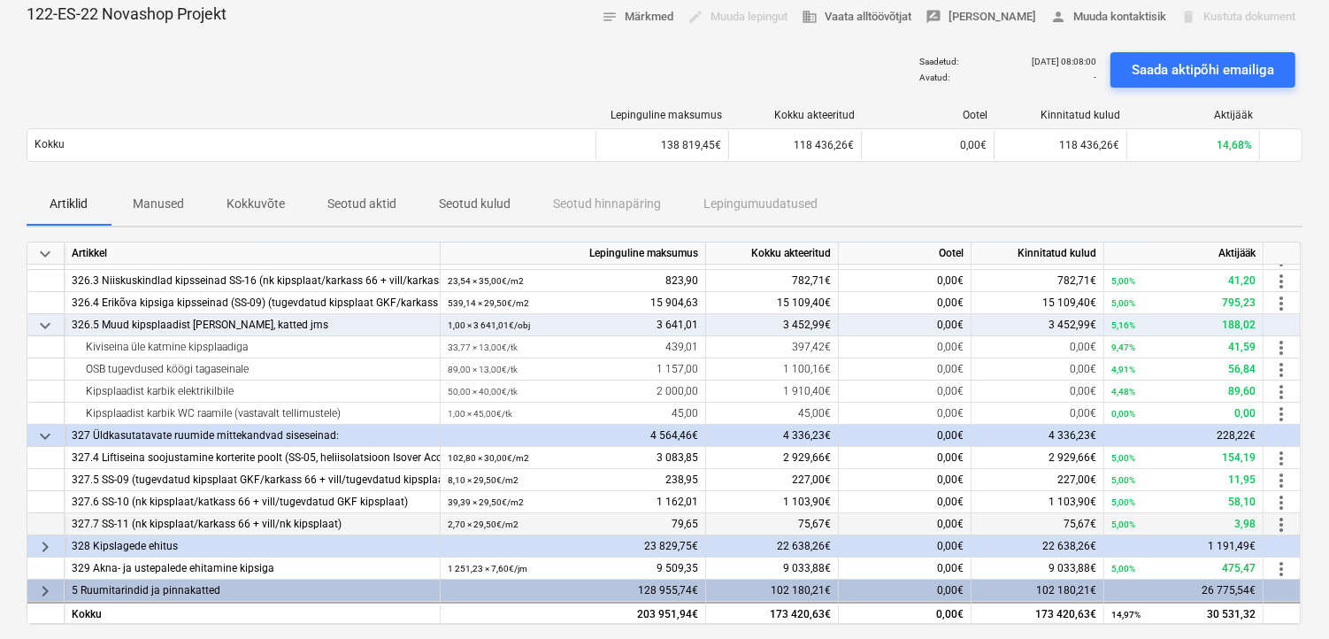
scroll to position [196, 0]
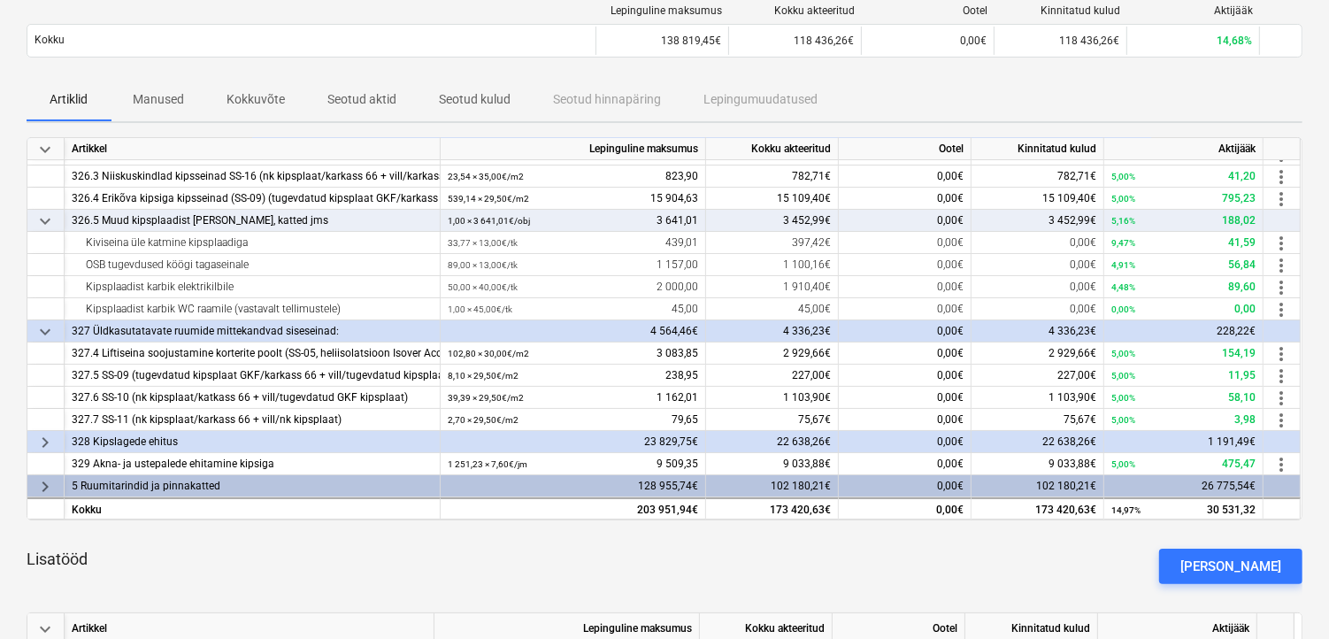
click at [46, 432] on span "keyboard_arrow_right" at bounding box center [44, 442] width 21 height 21
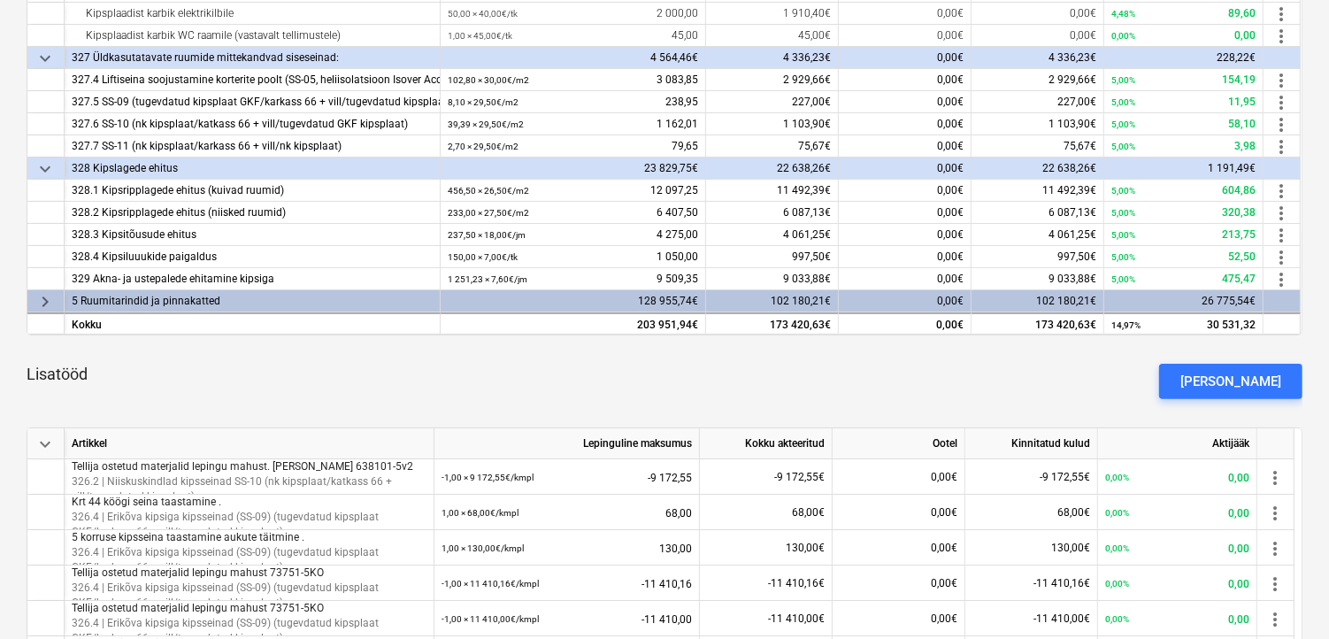
scroll to position [393, 0]
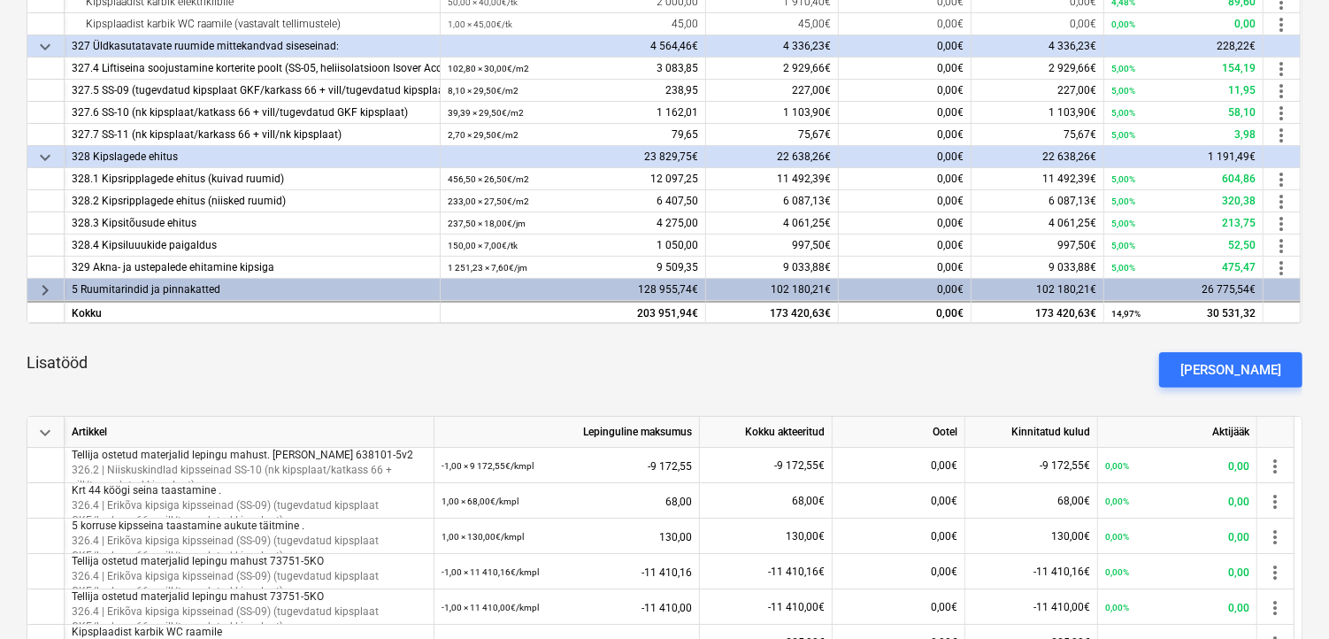
click at [46, 280] on span "keyboard_arrow_right" at bounding box center [44, 290] width 21 height 21
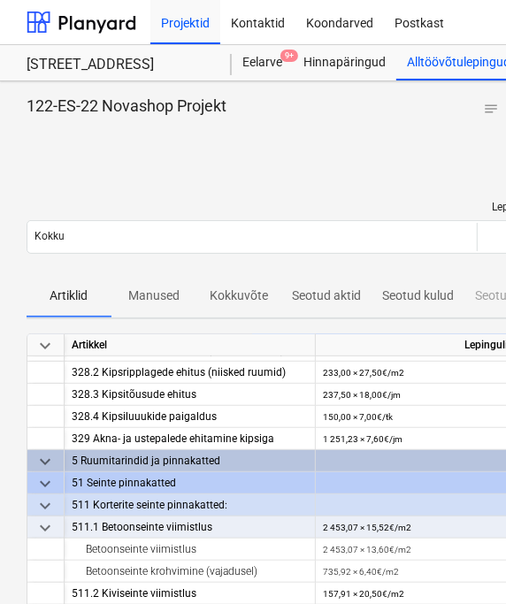
click at [47, 458] on span "keyboard_arrow_down" at bounding box center [44, 461] width 21 height 21
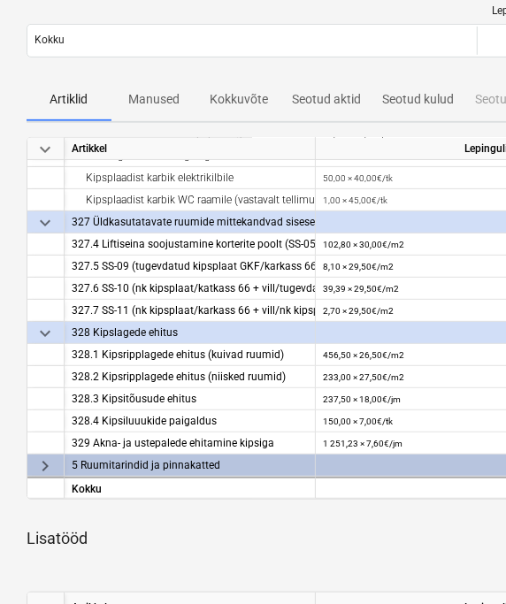
scroll to position [295, 0]
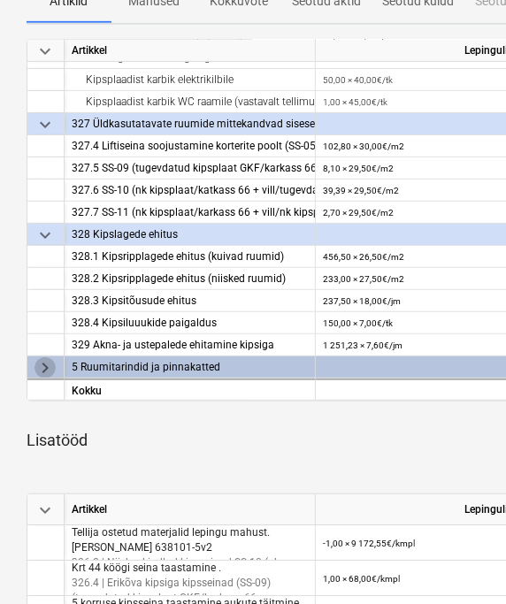
click at [40, 364] on span "keyboard_arrow_right" at bounding box center [44, 367] width 21 height 21
click at [49, 361] on span "keyboard_arrow_down" at bounding box center [44, 367] width 21 height 21
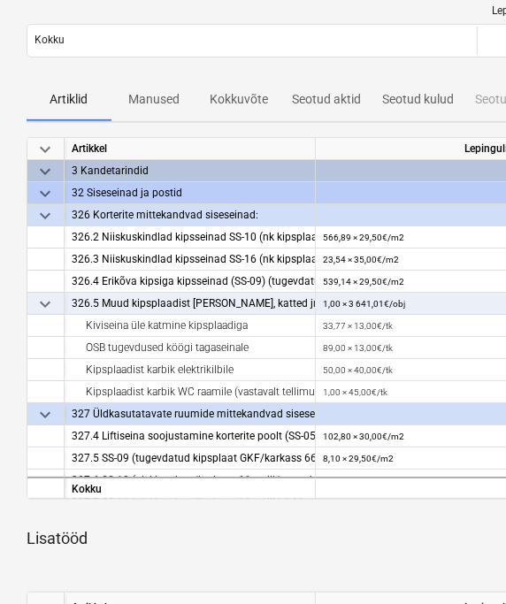
scroll to position [192, 0]
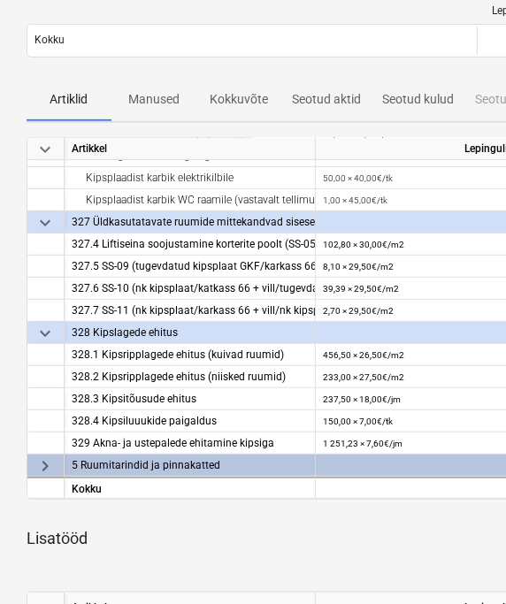
click at [42, 462] on span "keyboard_arrow_right" at bounding box center [44, 466] width 21 height 21
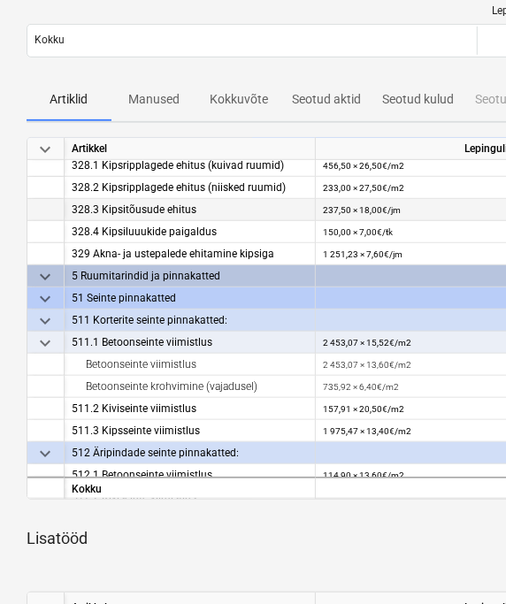
scroll to position [389, 0]
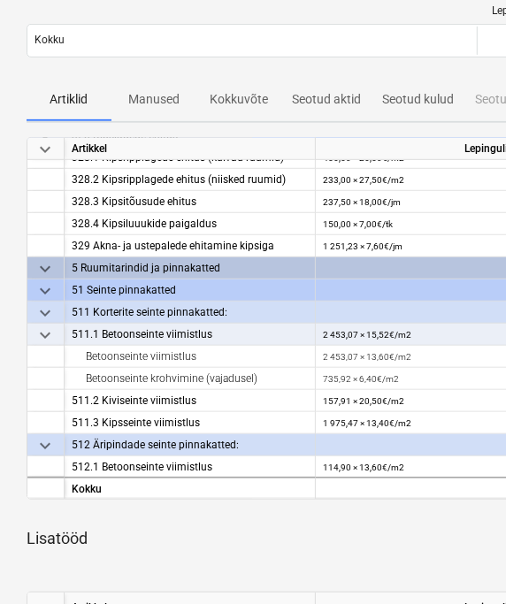
click at [42, 307] on span "keyboard_arrow_down" at bounding box center [44, 313] width 21 height 21
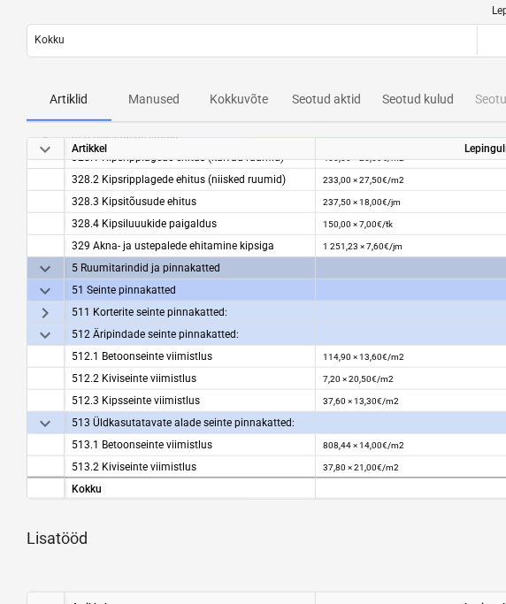
click at [45, 305] on span "keyboard_arrow_right" at bounding box center [44, 313] width 21 height 21
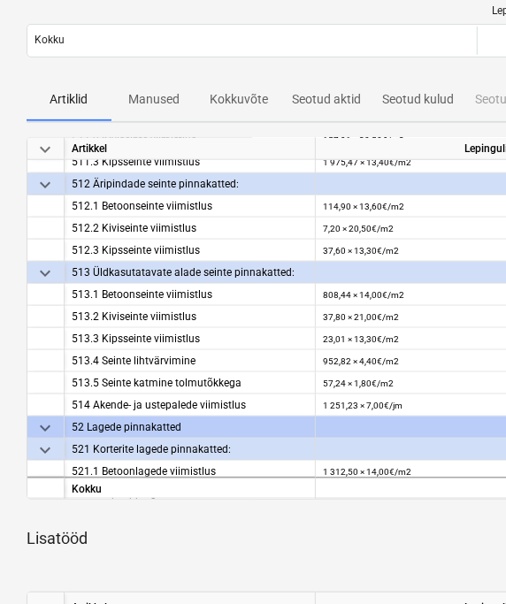
scroll to position [684, 0]
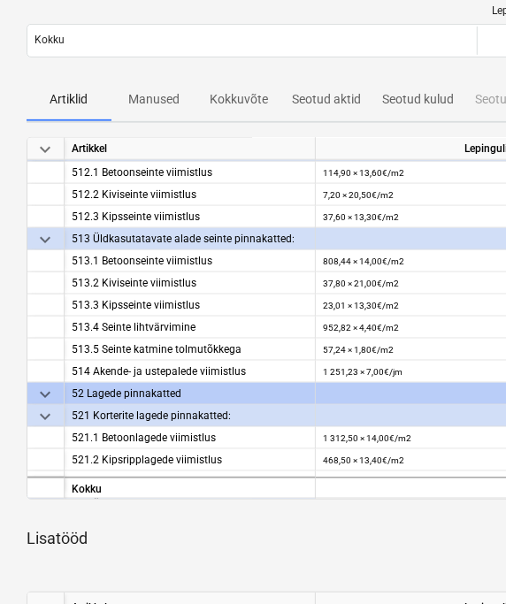
click at [50, 385] on span "keyboard_arrow_down" at bounding box center [44, 394] width 21 height 21
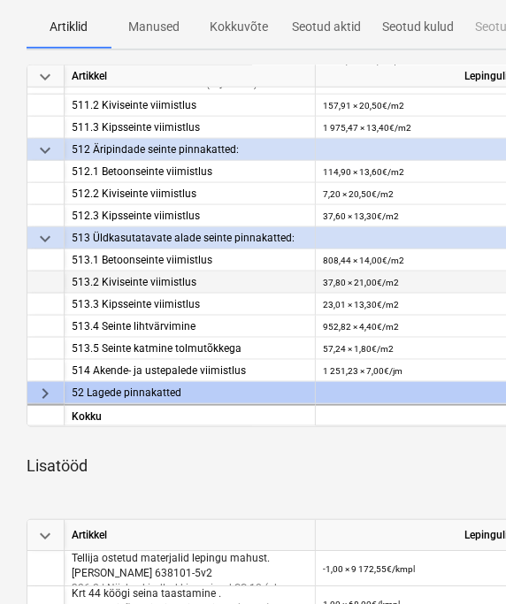
scroll to position [393, 0]
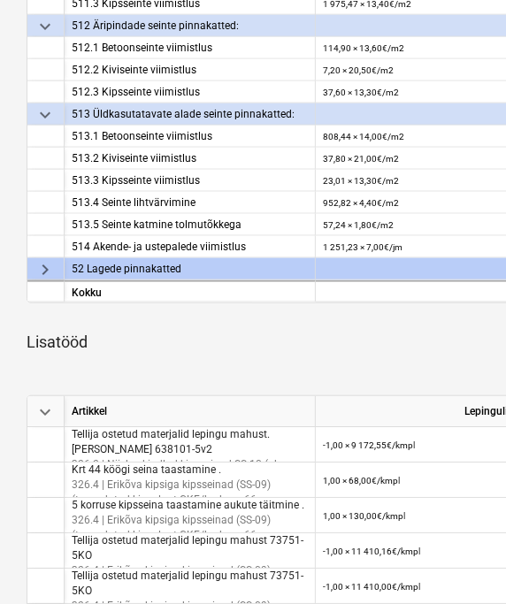
click at [48, 263] on span "keyboard_arrow_right" at bounding box center [44, 269] width 21 height 21
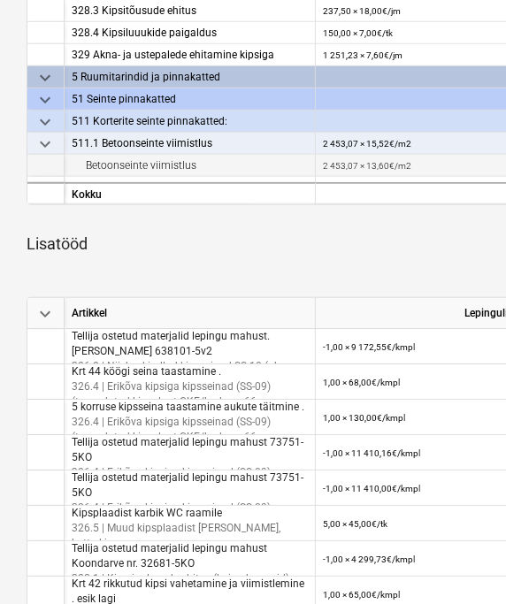
scroll to position [266, 0]
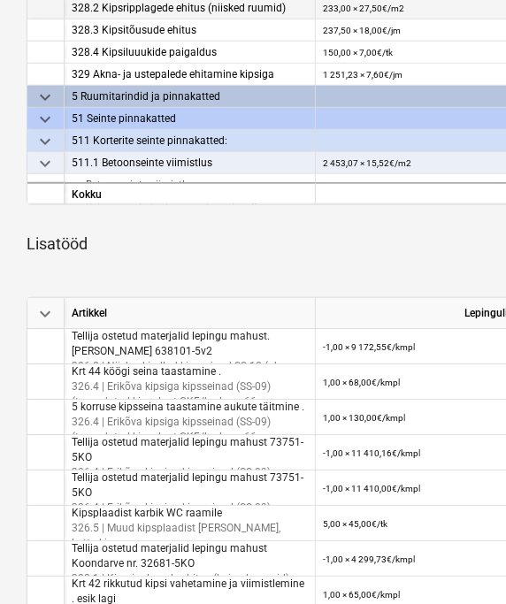
click at [45, 87] on span "keyboard_arrow_down" at bounding box center [44, 97] width 21 height 21
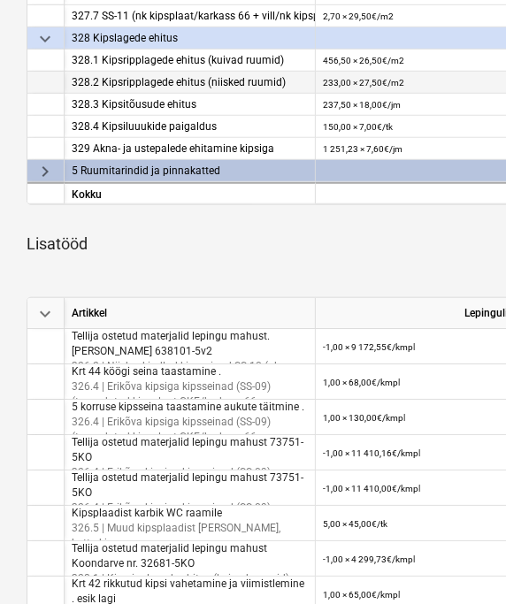
scroll to position [192, 0]
click at [42, 170] on span "keyboard_arrow_right" at bounding box center [44, 171] width 21 height 21
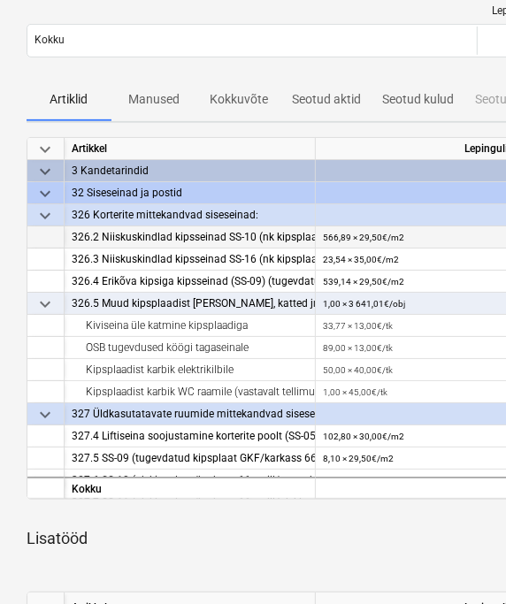
scroll to position [98, 0]
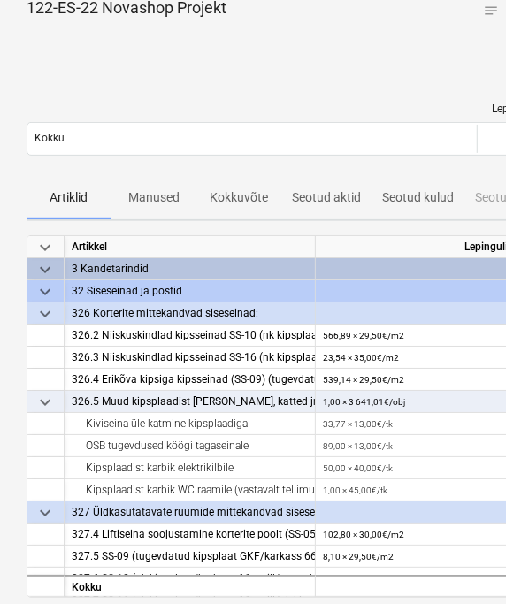
click at [44, 270] on span "keyboard_arrow_down" at bounding box center [44, 269] width 21 height 21
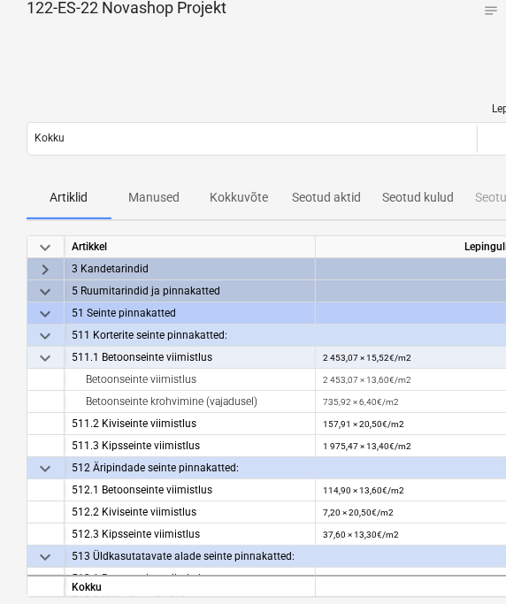
click at [47, 266] on span "keyboard_arrow_right" at bounding box center [44, 269] width 21 height 21
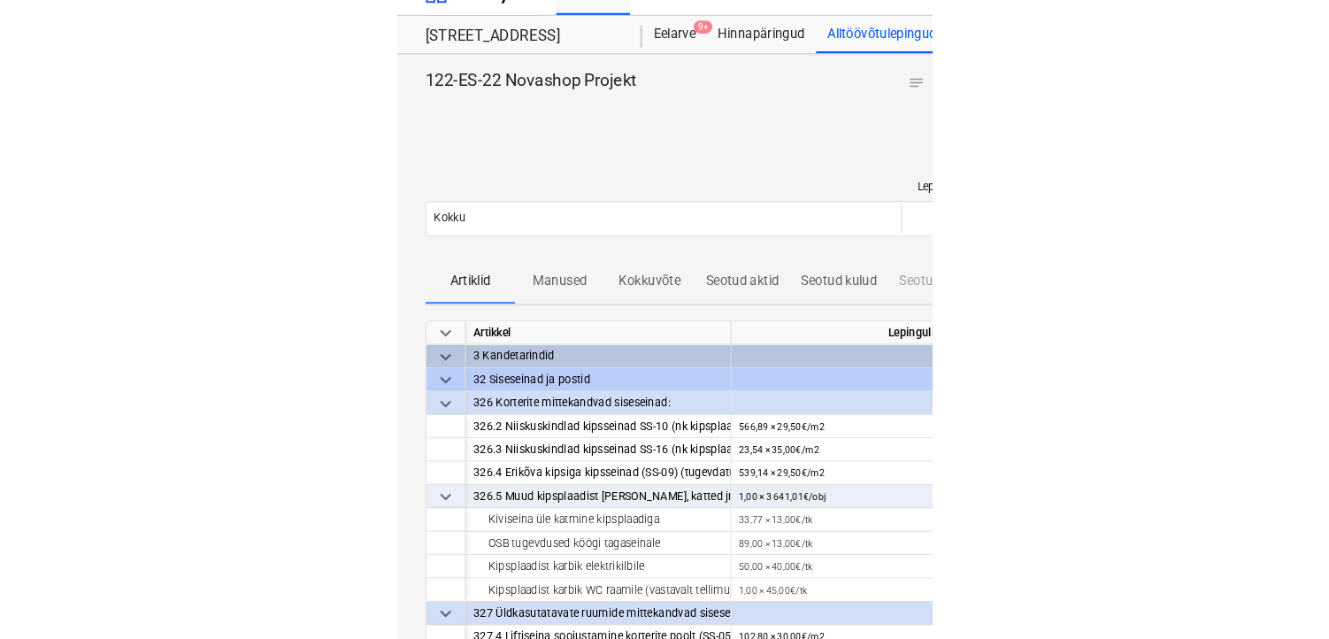
scroll to position [0, 0]
